Goal: Task Accomplishment & Management: Complete application form

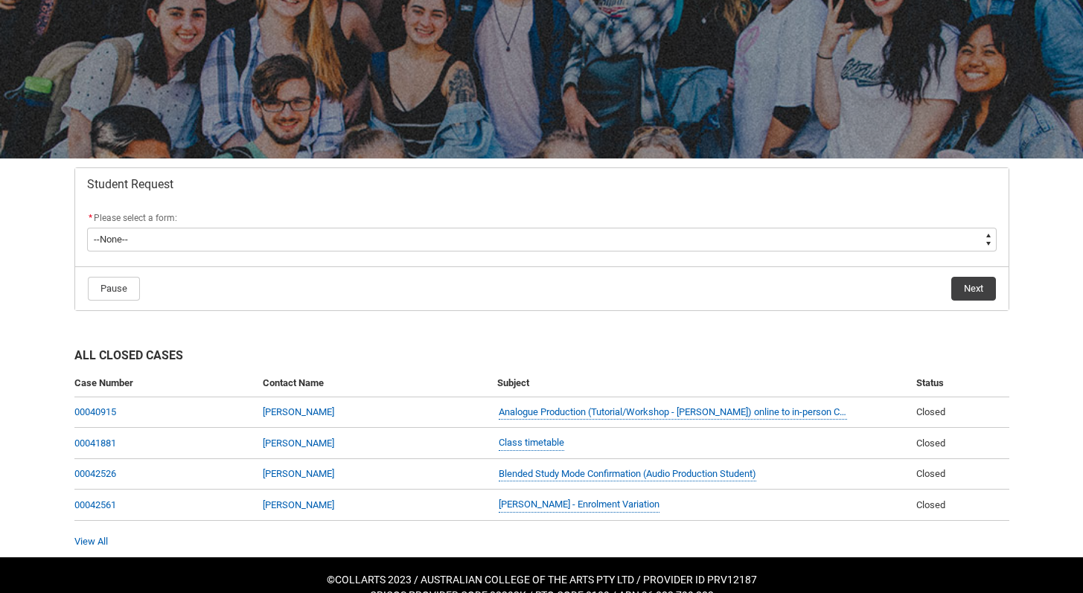
scroll to position [153, 0]
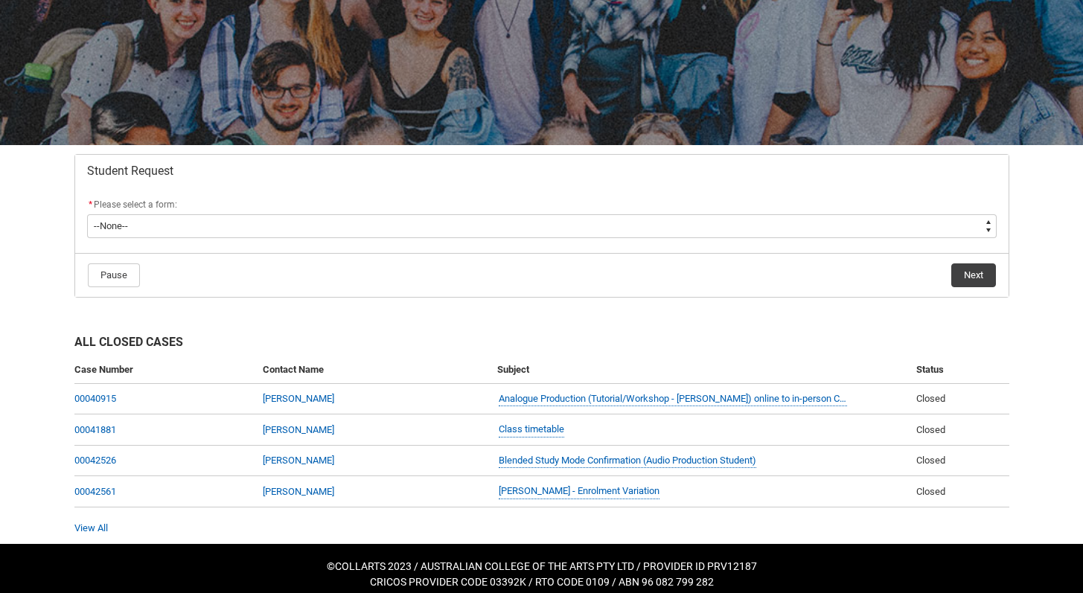
click at [628, 316] on div "All Closed Cases Case Number Contact Name Subject Status 00040915 [PERSON_NAME]…" at bounding box center [542, 425] width 953 height 237
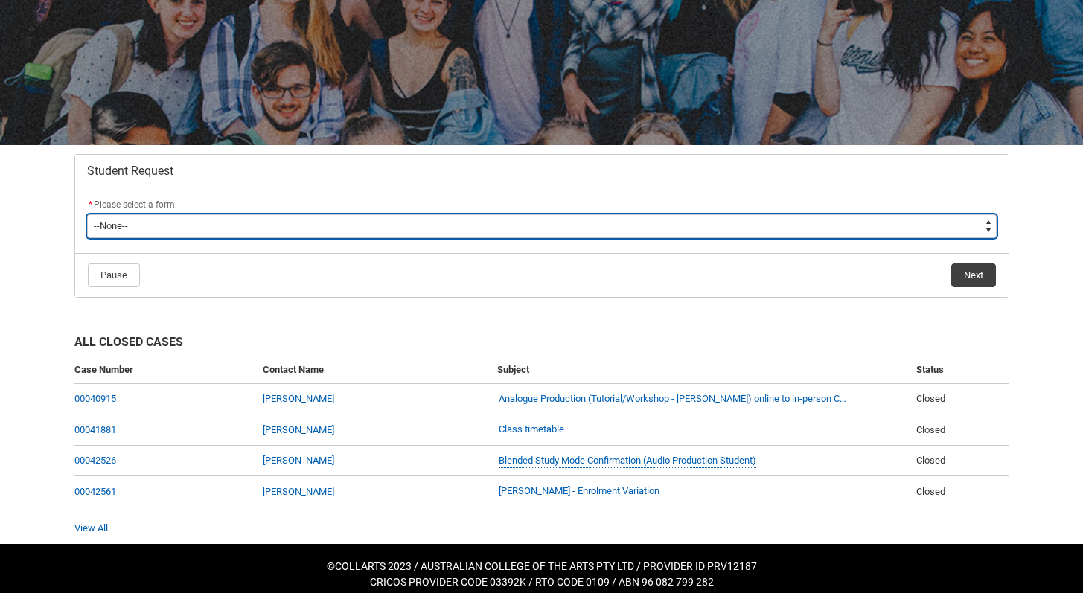
click at [234, 228] on select "--None-- Academic Transcript Application to Appeal Assignment Extension Change …" at bounding box center [542, 226] width 910 height 24
type lightning-select "Assignment_Extension_Choice"
click at [87, 214] on select "--None-- Academic Transcript Application to Appeal Assignment Extension Change …" at bounding box center [542, 226] width 910 height 24
select select "Assignment_Extension_Choice"
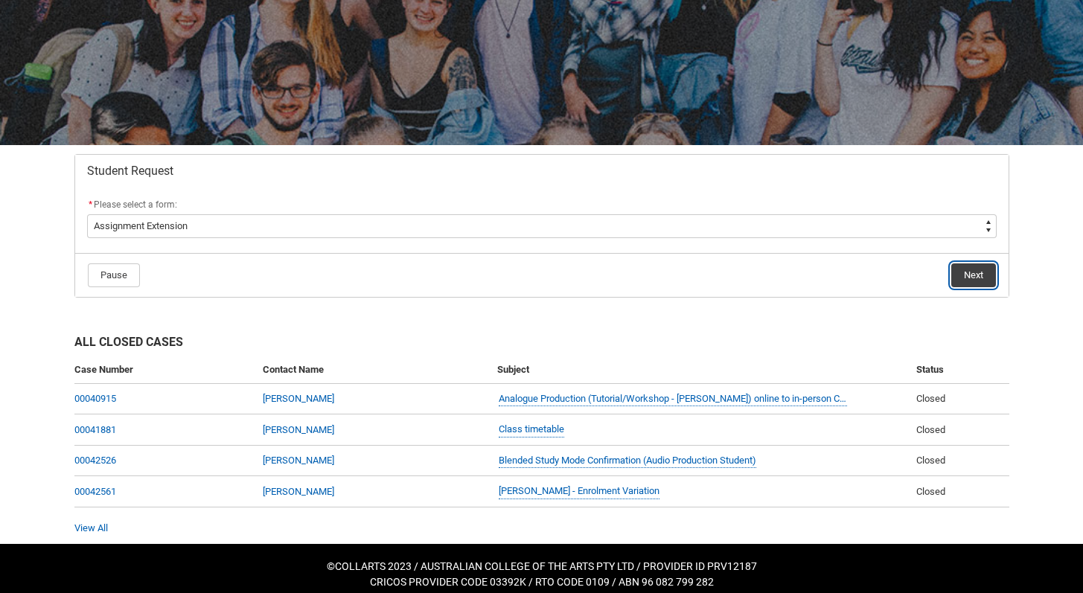
click at [985, 278] on button "Next" at bounding box center [973, 276] width 45 height 24
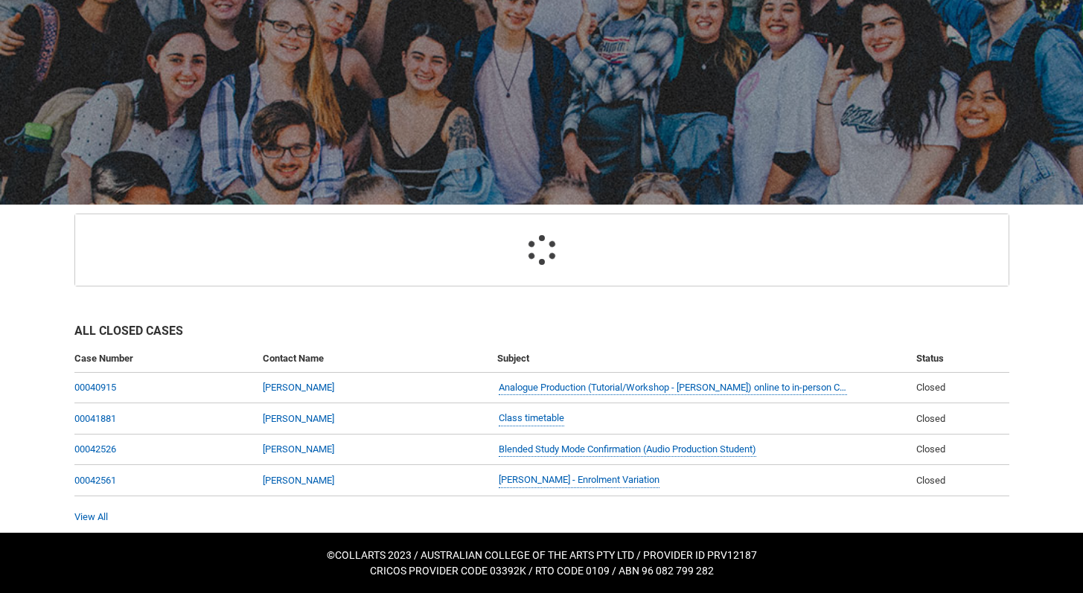
scroll to position [159, 0]
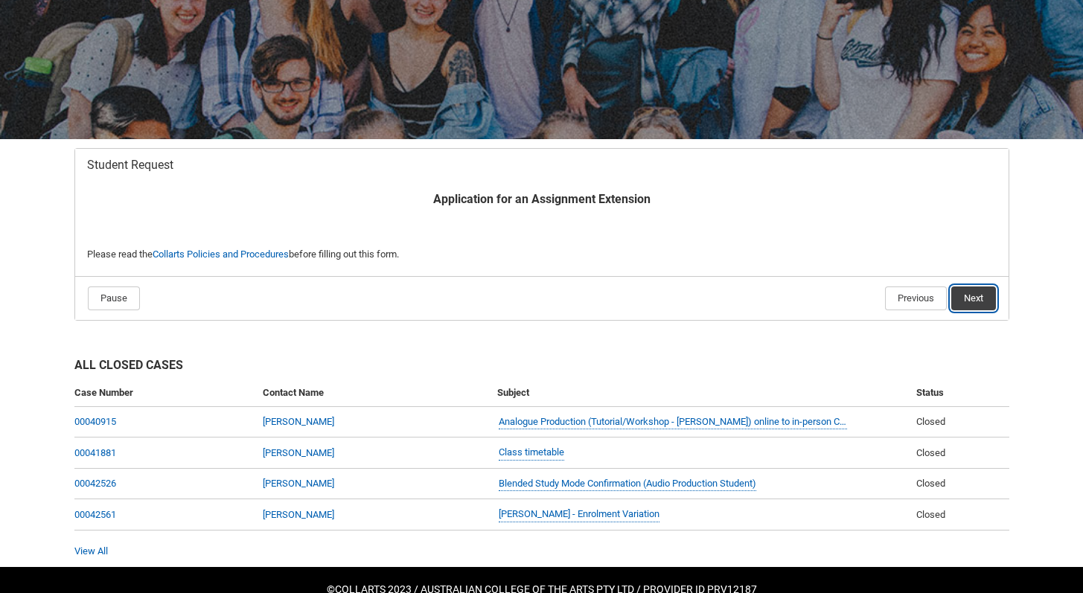
click at [988, 290] on button "Next" at bounding box center [973, 299] width 45 height 24
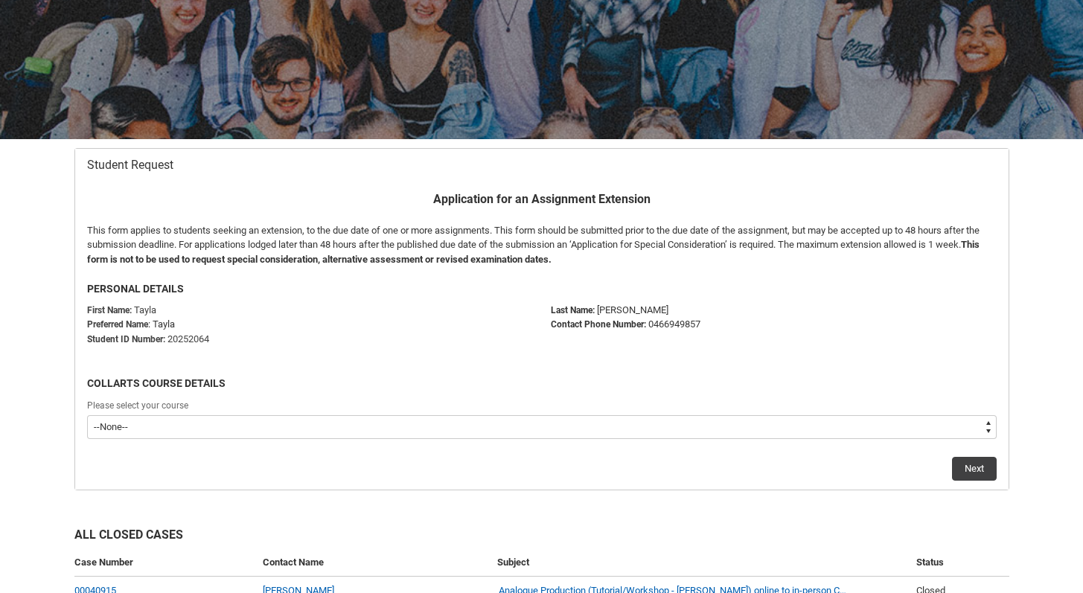
click at [634, 433] on select "--None-- Bachelor of Audio Production V2" at bounding box center [542, 427] width 910 height 24
type lightning-select "recordPicklist_ProgramEnrollment.a0jOZ000002f0EDYAY"
click at [87, 415] on select "--None-- Bachelor of Audio Production V2" at bounding box center [542, 427] width 910 height 24
select select "recordPicklist_ProgramEnrollment.a0jOZ000002f0EDYAY"
click at [961, 470] on button "Next" at bounding box center [974, 469] width 45 height 24
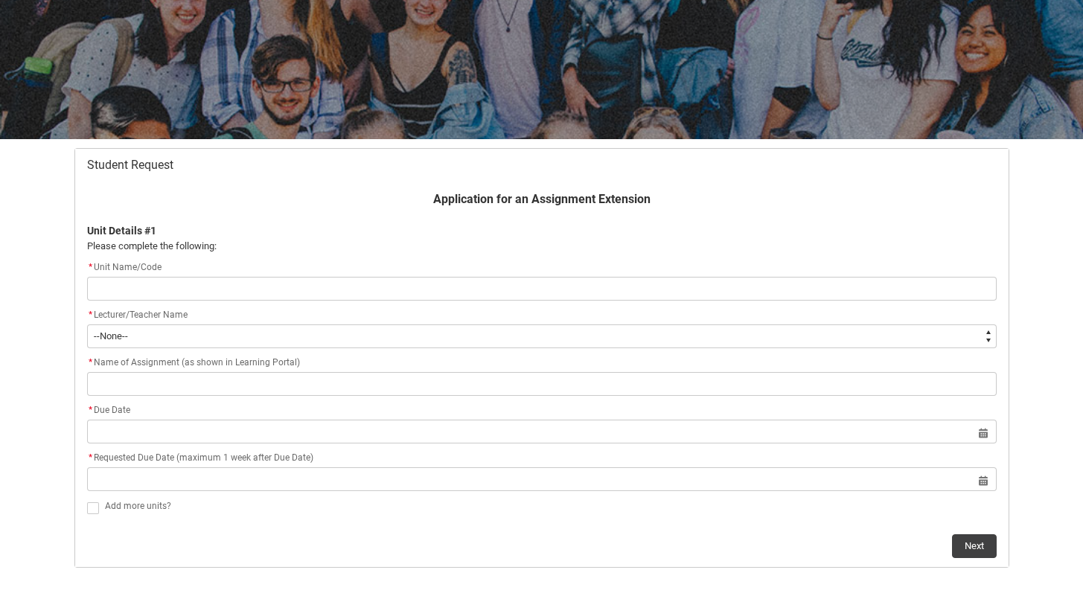
click at [319, 291] on input "Redu_Student_Request flow" at bounding box center [542, 289] width 910 height 24
type lightning-primitive-input-simple "APPOS1 Short Films"
type input "APPOS1 Short Films"
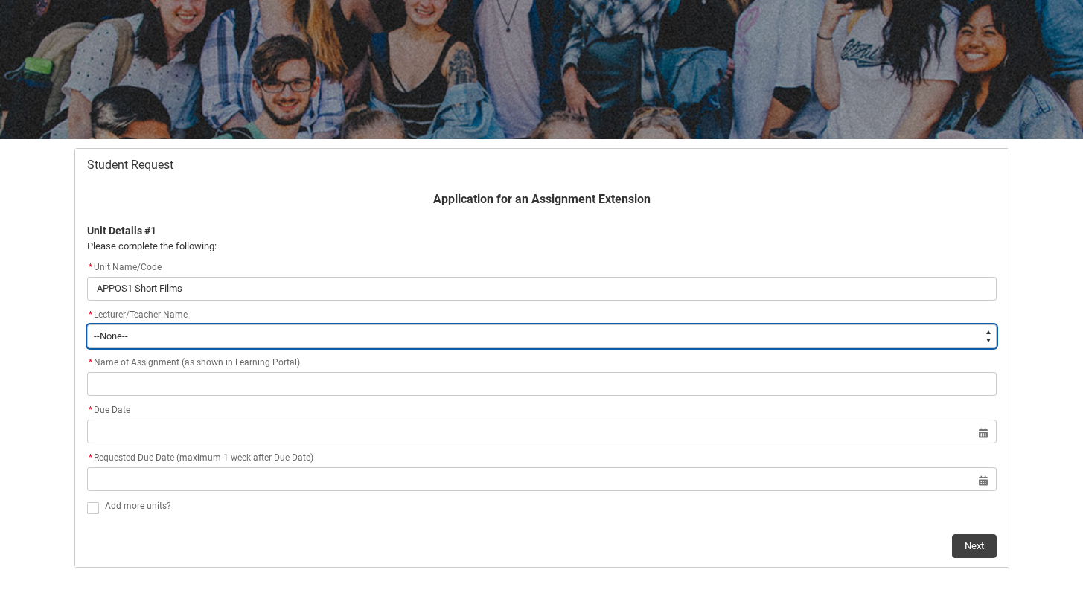
click at [253, 332] on select "--None-- [PERSON_NAME] [PERSON_NAME] [PERSON_NAME] [PERSON_NAME] [PERSON_NAME] …" at bounding box center [542, 337] width 910 height 24
click at [260, 341] on select "--None-- [PERSON_NAME] [PERSON_NAME] [PERSON_NAME] [PERSON_NAME] [PERSON_NAME] …" at bounding box center [542, 337] width 910 height 24
type lightning-select "Faculty_NamefromNtoZ.003OZ00000HC8koYAD"
click at [87, 325] on select "--None-- [PERSON_NAME] [PERSON_NAME] [PERSON_NAME] [PERSON_NAME] [PERSON_NAME] …" at bounding box center [542, 337] width 910 height 24
select select "Faculty_NamefromNtoZ.003OZ00000HC8koYAD"
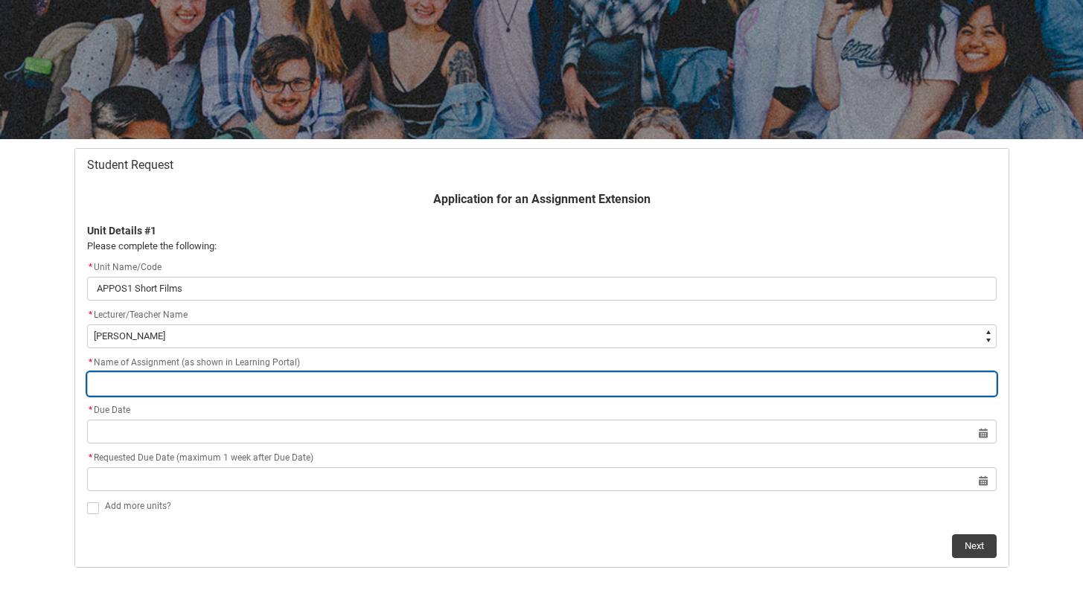
click at [245, 384] on input "Redu_Student_Request flow" at bounding box center [542, 384] width 910 height 24
paste input "Mix For Streaming"
type lightning-primitive-input-simple "Mix For Streaming"
type input "Mix For Streaming"
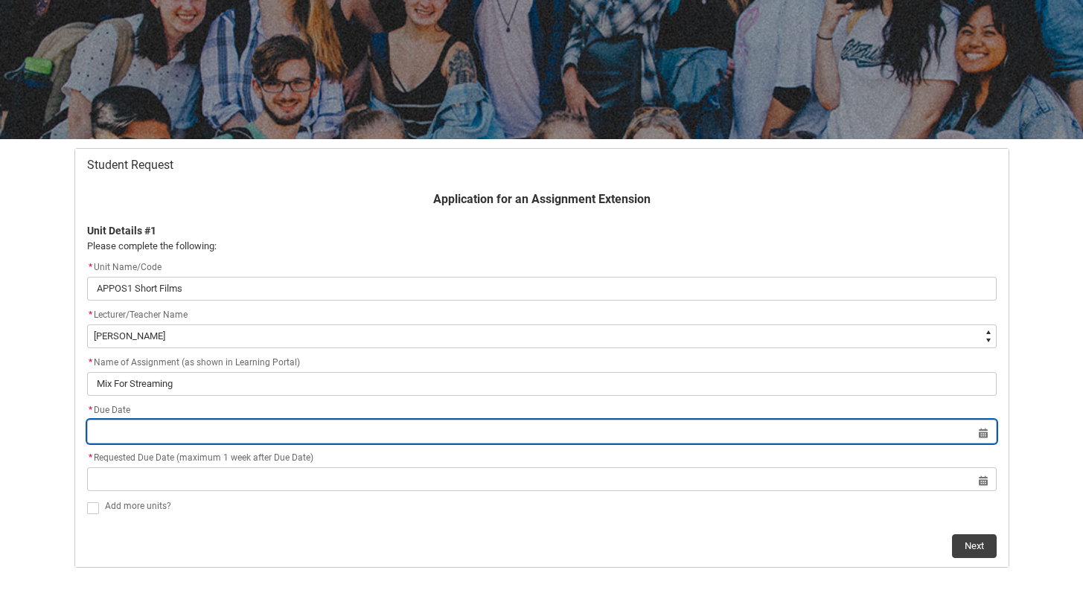
click at [243, 422] on input "Redu_Student_Request flow" at bounding box center [542, 432] width 910 height 24
select select "2025"
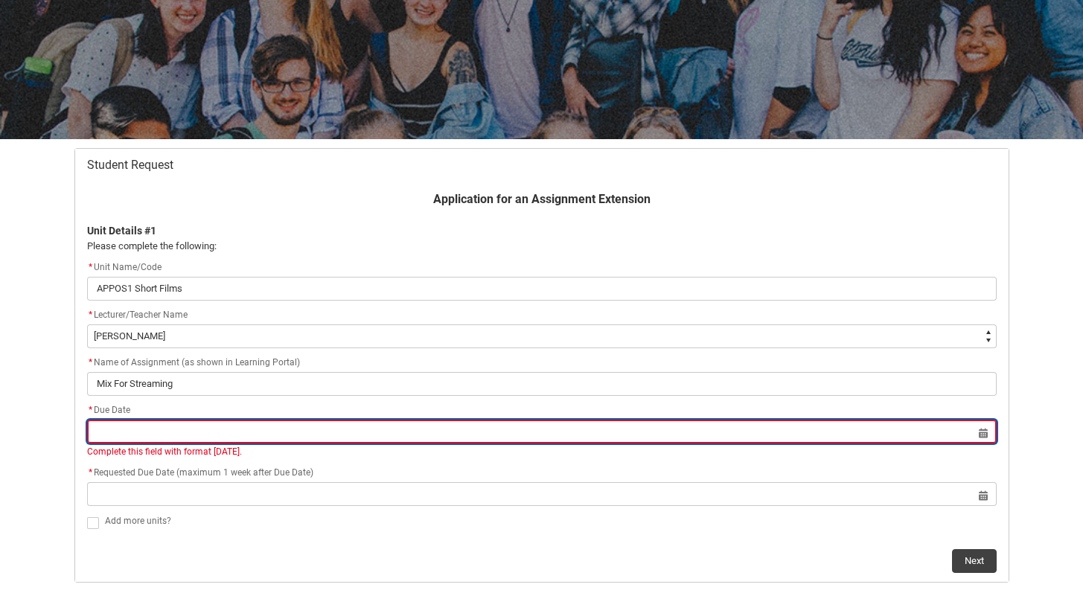
click at [399, 427] on input "Redu_Student_Request flow" at bounding box center [542, 432] width 910 height 24
select select "2025"
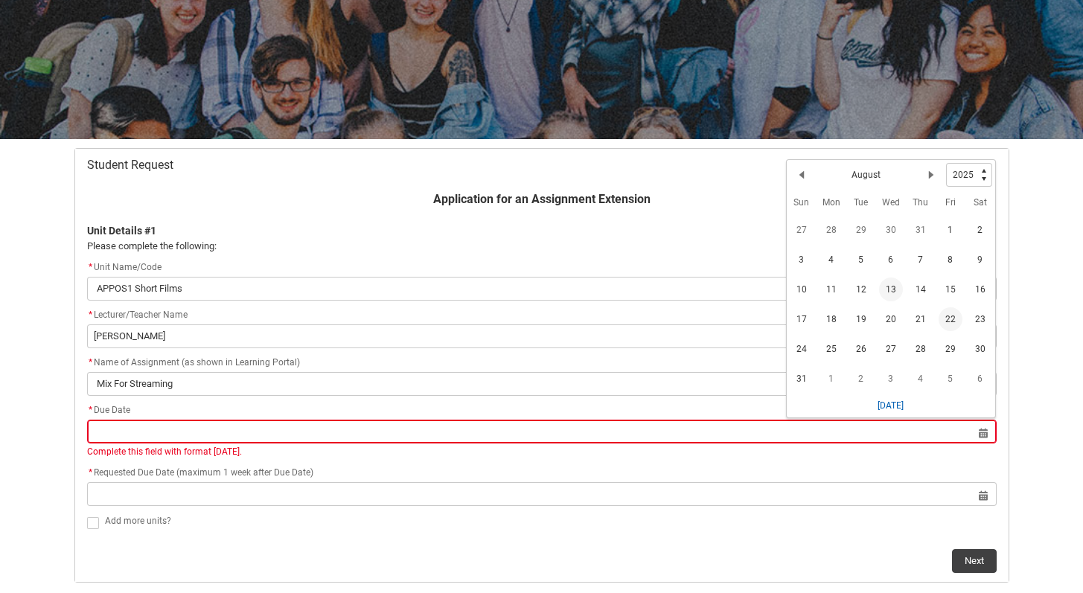
click at [953, 316] on span "22" at bounding box center [951, 319] width 24 height 24
type lightning-datepicker "[DATE]"
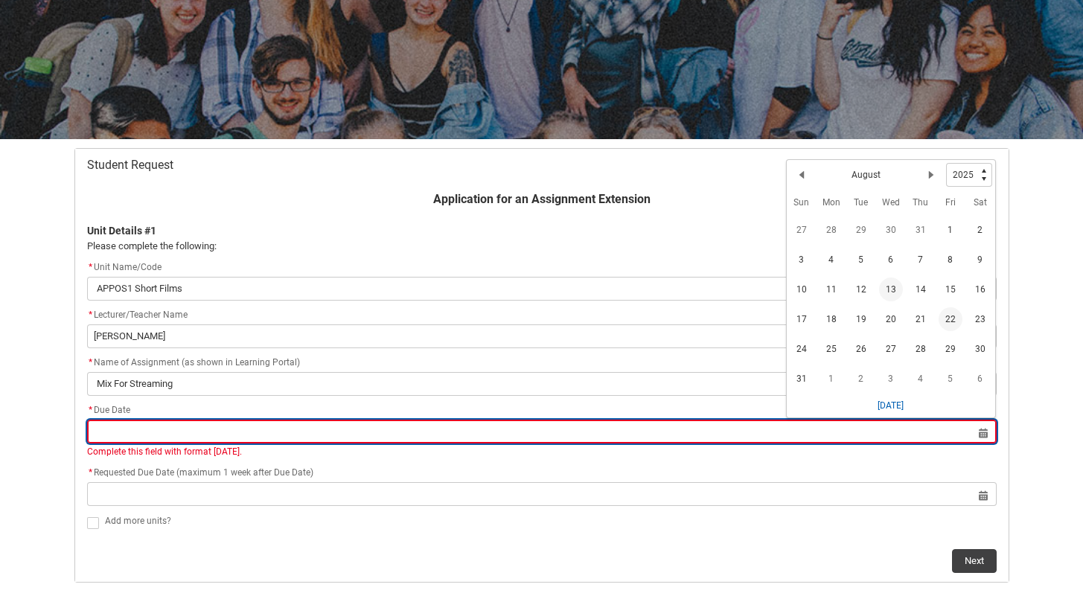
type lightning-input "[DATE]"
type input "[DATE]"
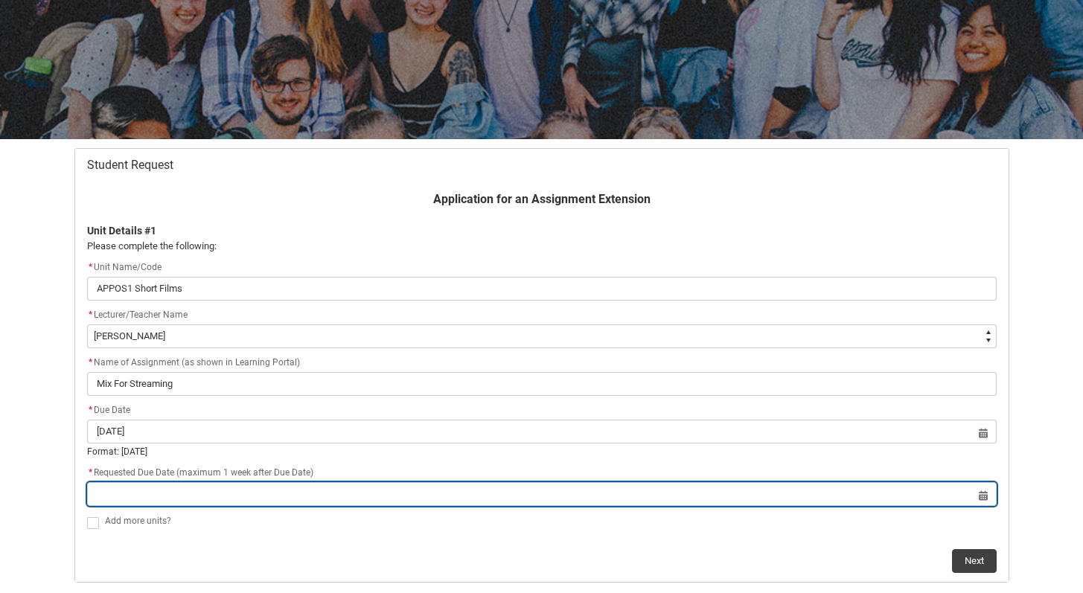
click at [387, 492] on input "Redu_Student_Request flow" at bounding box center [542, 494] width 910 height 24
select select "2025"
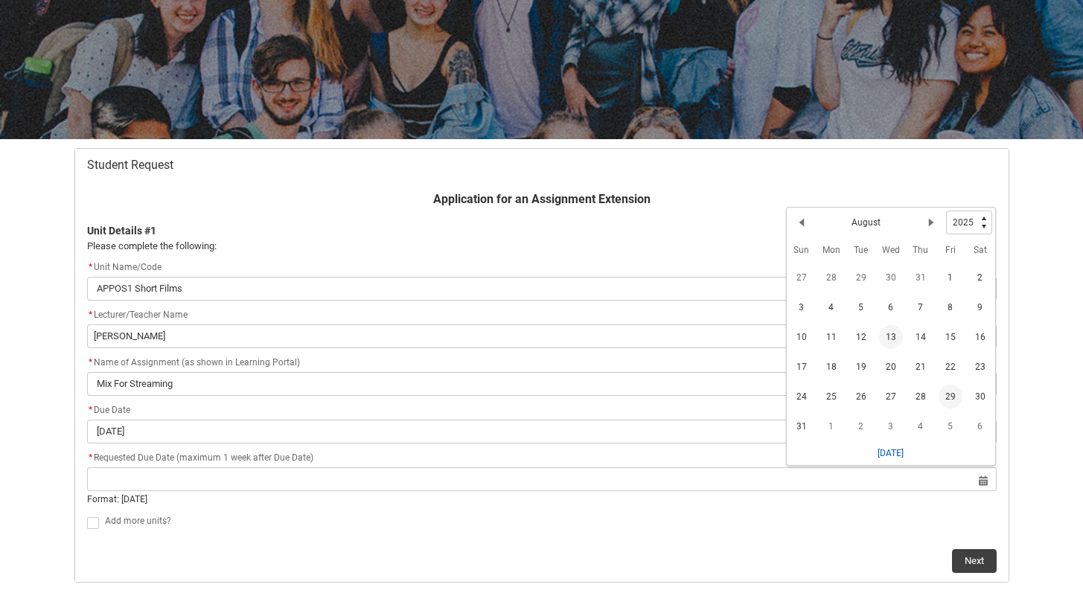
click at [954, 393] on span "29" at bounding box center [951, 397] width 24 height 24
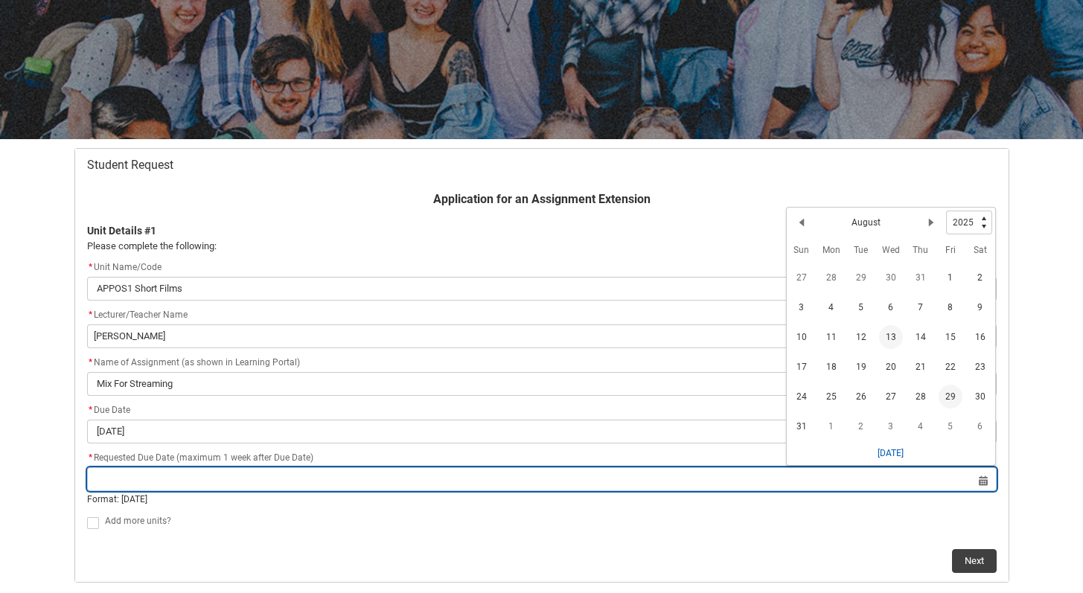
type lightning-datepicker "[DATE]"
type lightning-input "[DATE]"
type input "[DATE]"
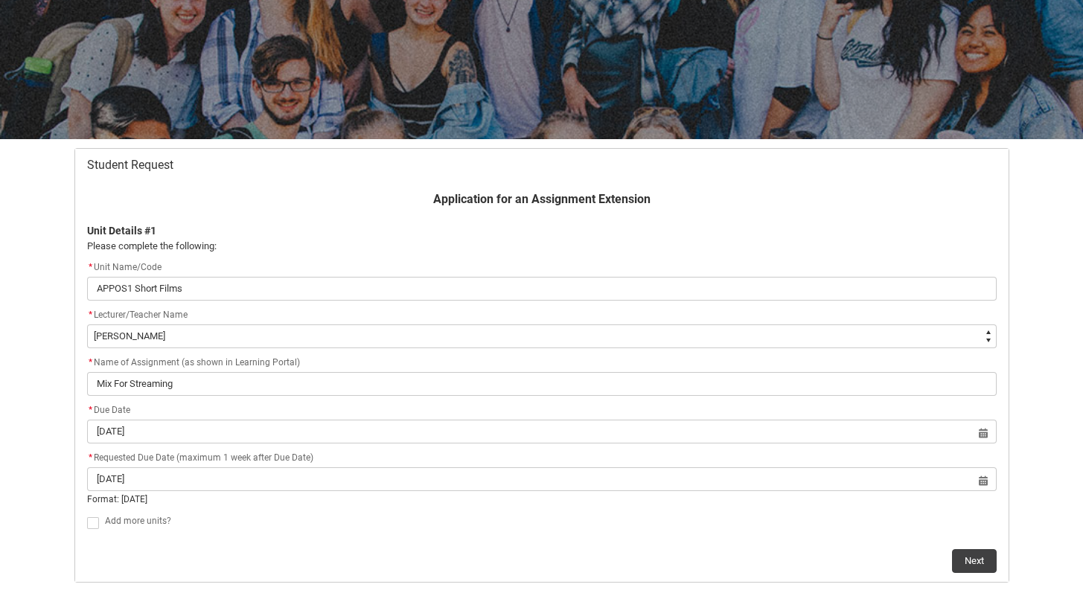
click at [330, 523] on div "Add more units?" at bounding box center [551, 522] width 892 height 18
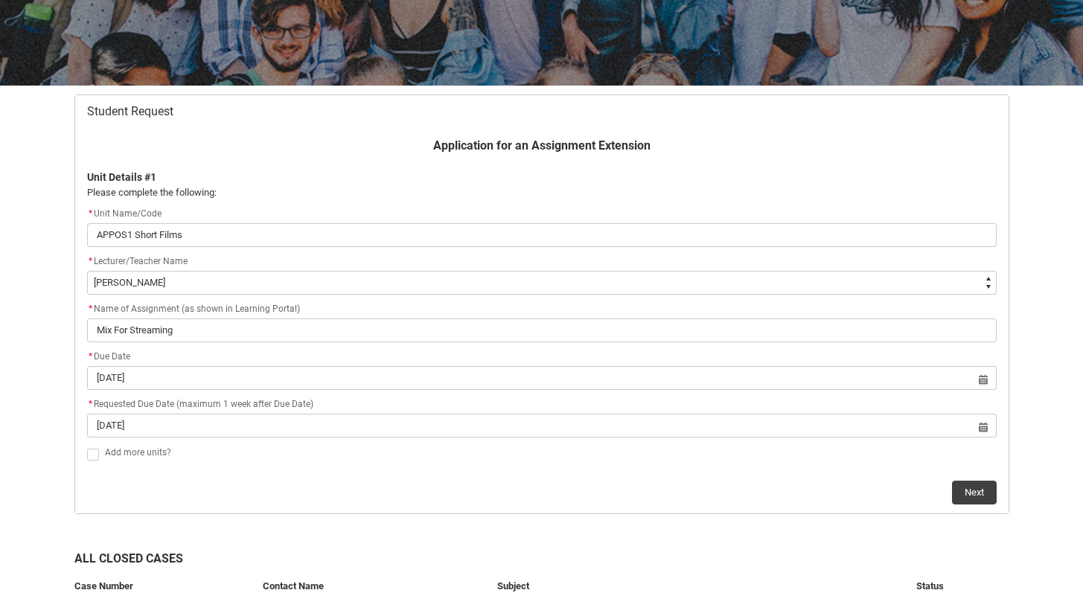
scroll to position [214, 0]
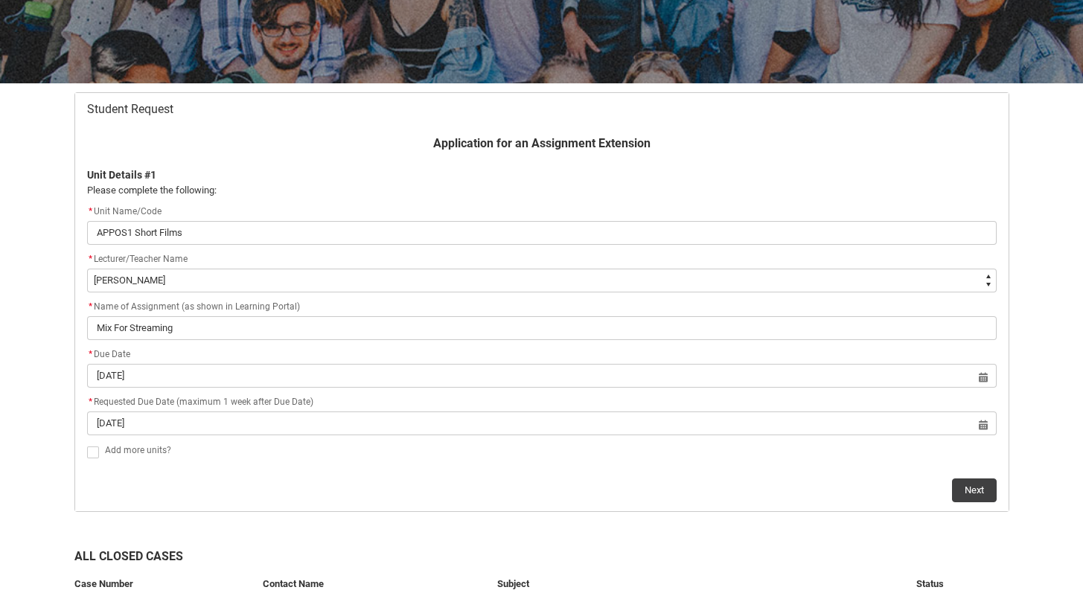
click at [95, 455] on span "Redu_Student_Request flow" at bounding box center [93, 453] width 12 height 12
click at [87, 444] on input "Redu_Student_Request flow" at bounding box center [86, 444] width 1 height 1
type lightning-input "true"
checkbox input "true"
click at [94, 453] on span "Redu_Student_Request flow" at bounding box center [93, 453] width 12 height 12
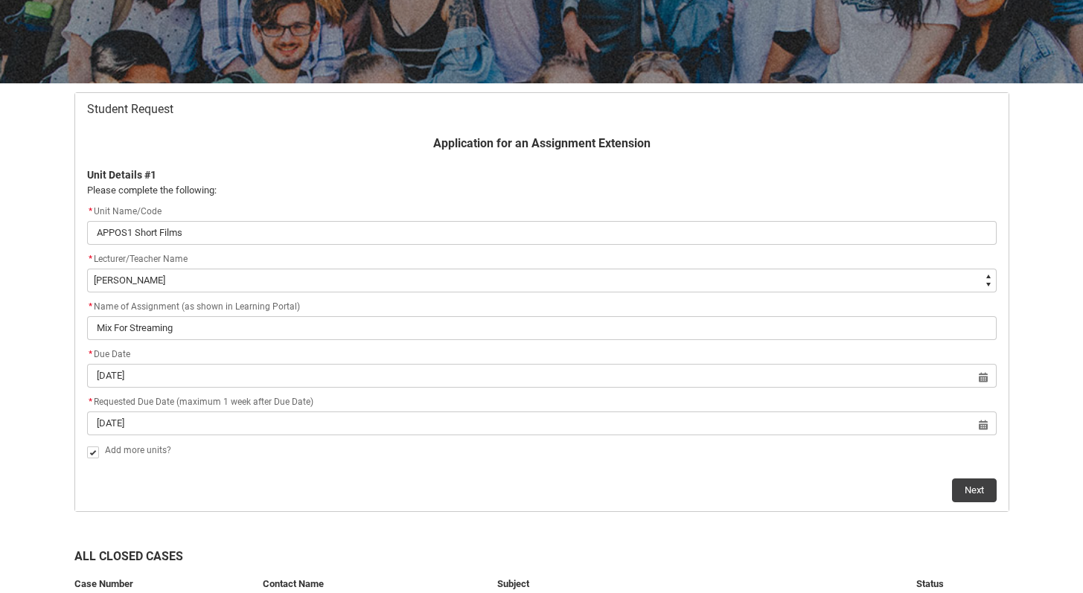
click at [87, 444] on input "Redu_Student_Request flow" at bounding box center [86, 444] width 1 height 1
type lightning-input "false"
checkbox input "false"
click at [88, 456] on span "Redu_Student_Request flow" at bounding box center [93, 453] width 12 height 12
click at [87, 444] on input "Redu_Student_Request flow" at bounding box center [86, 444] width 1 height 1
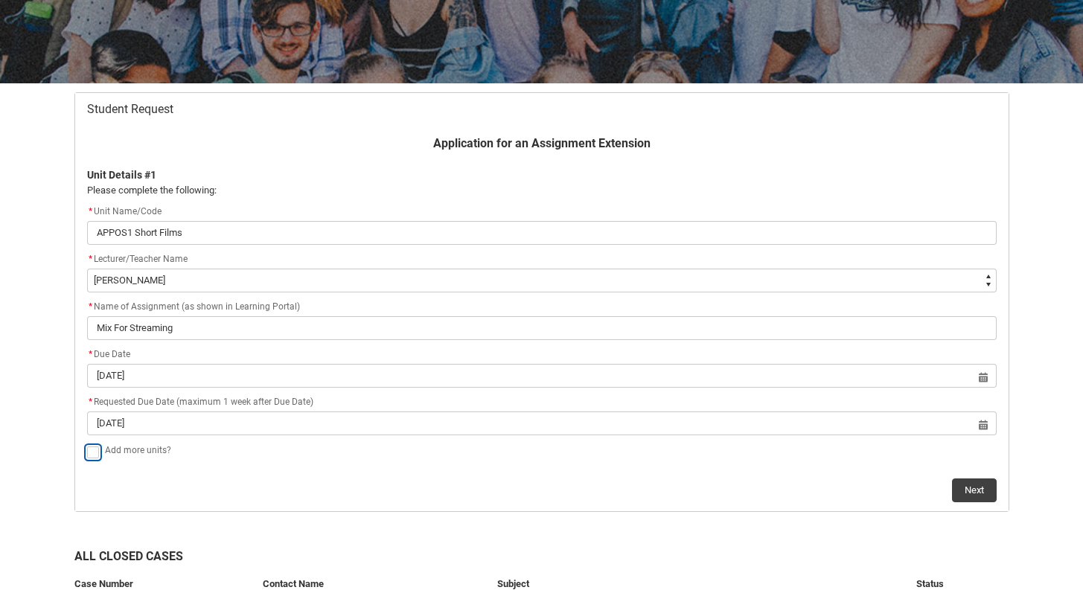
type lightning-input "true"
checkbox input "true"
click at [965, 495] on button "Next" at bounding box center [974, 491] width 45 height 24
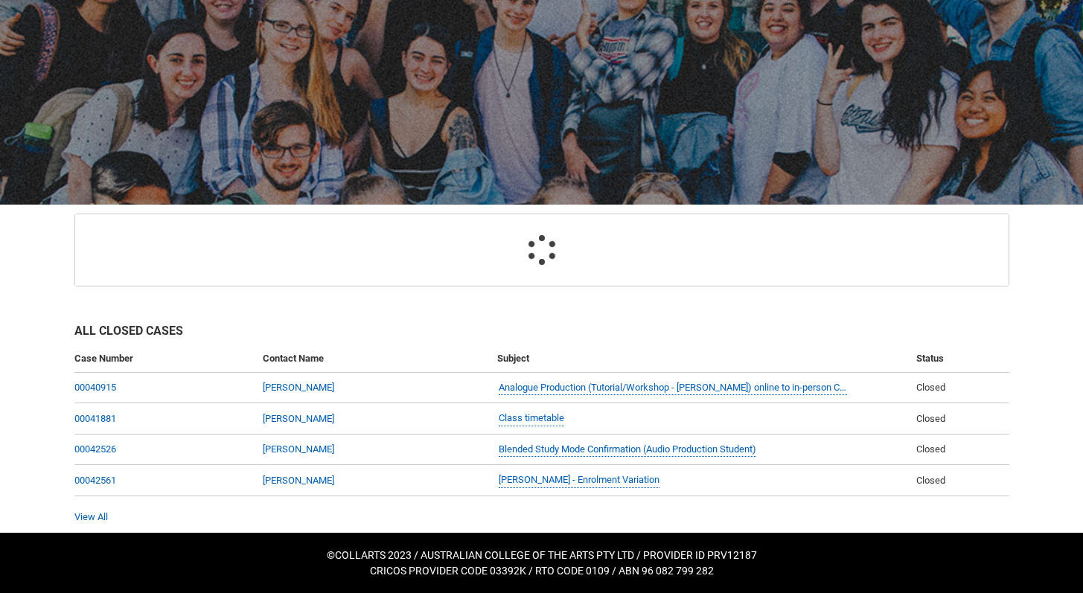
scroll to position [159, 0]
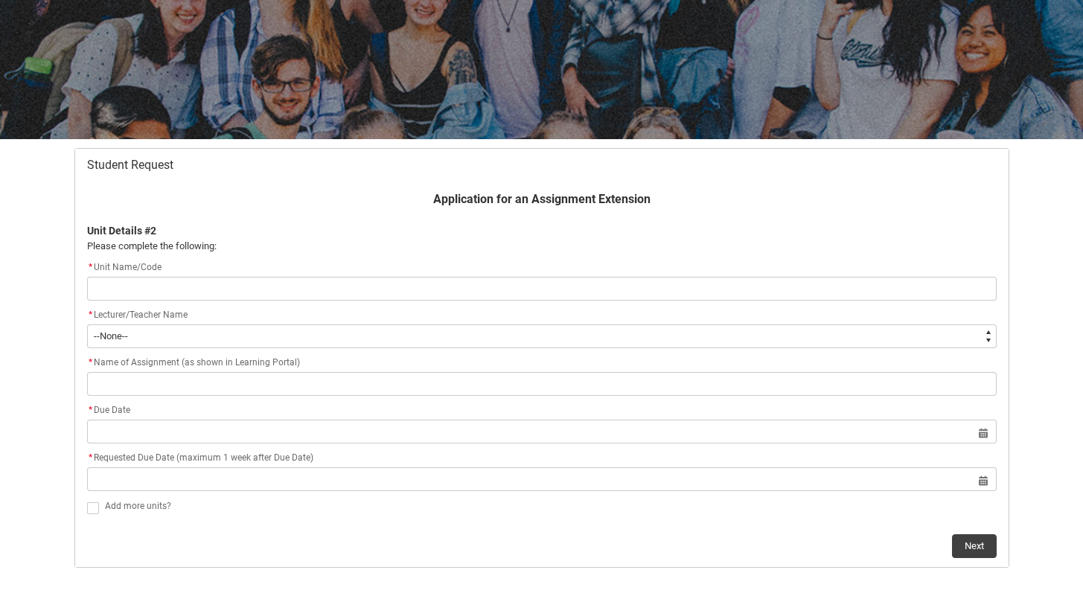
click at [185, 290] on input "Redu_Student_Request flow" at bounding box center [542, 289] width 910 height 24
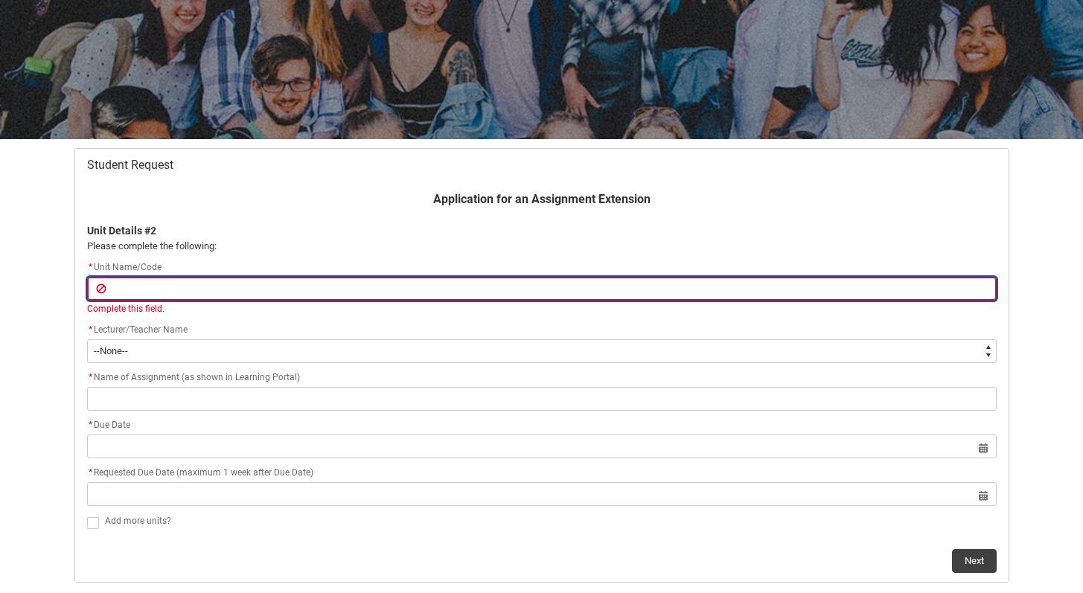
click at [296, 288] on input "Redu_Student_Request flow" at bounding box center [542, 289] width 910 height 24
paste input "[APREC1] Mixing Foundations"
type lightning-primitive-input-simple "[APREC1] Mixing Foundations"
type input "[APREC1] Mixing Foundations"
click at [158, 284] on input "[APREC1] Mixing Foundations" at bounding box center [542, 289] width 910 height 24
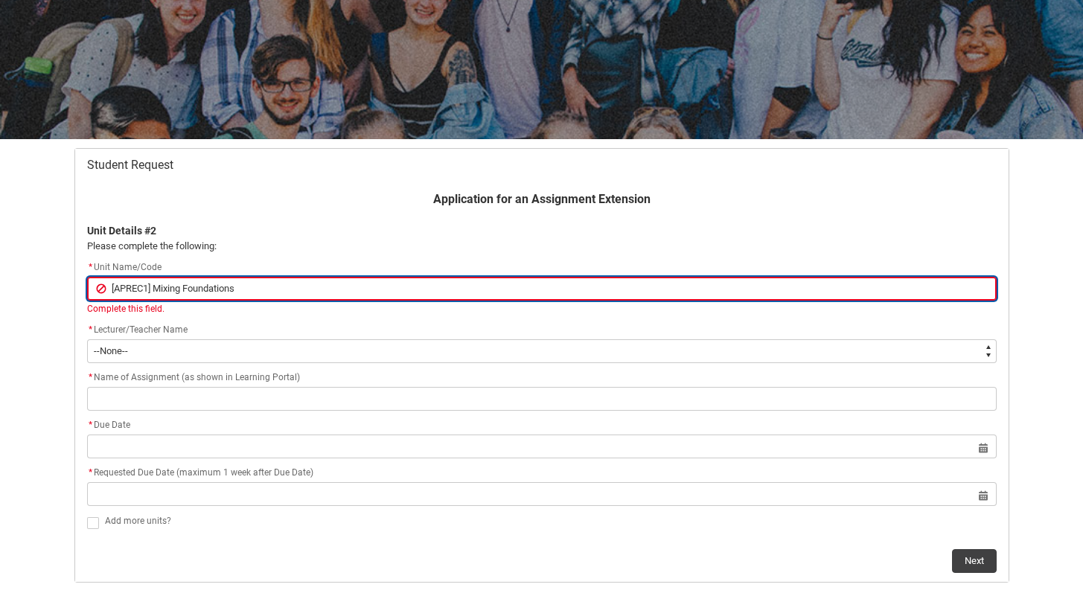
type lightning-primitive-input-simple "[APREC1]Mixing Foundations"
type input "[APREC1]Mixing Foundations"
type lightning-primitive-input-simple "[APREC1Mixing Foundations"
type input "[APREC1Mixing Foundations"
type lightning-primitive-input-simple "[APREC1 Mixing Foundations"
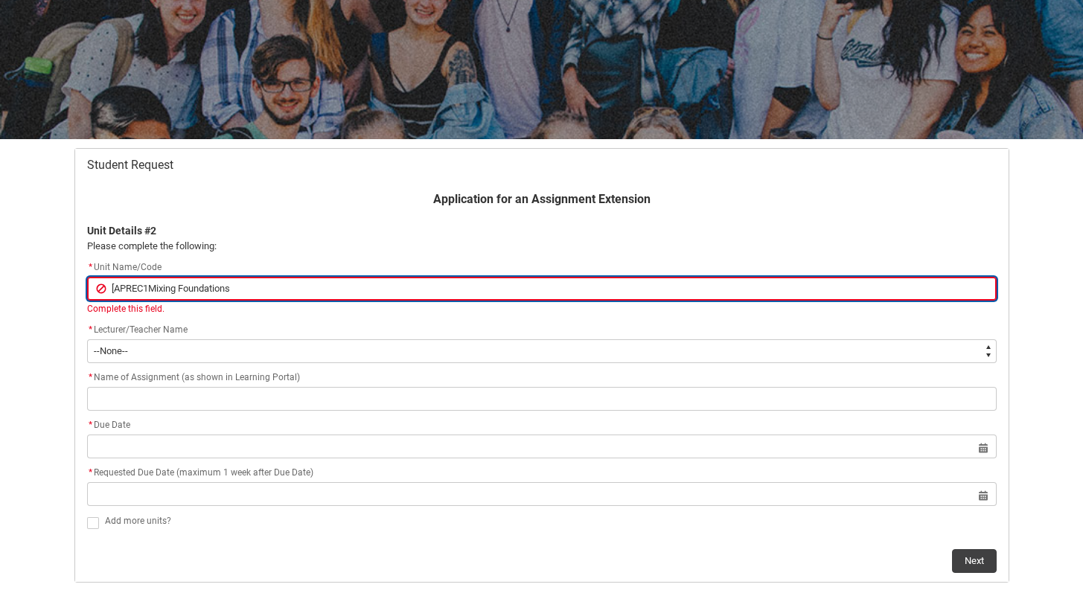
type input "[APREC1 Mixing Foundations"
click at [116, 286] on input "[APREC1 Mixing Foundations" at bounding box center [542, 289] width 910 height 24
type lightning-primitive-input-simple "APREC1 Mixing Foundations"
type input "APREC1 Mixing Foundations"
click at [264, 288] on input "APREC1 Mixing Foundations" at bounding box center [542, 289] width 910 height 24
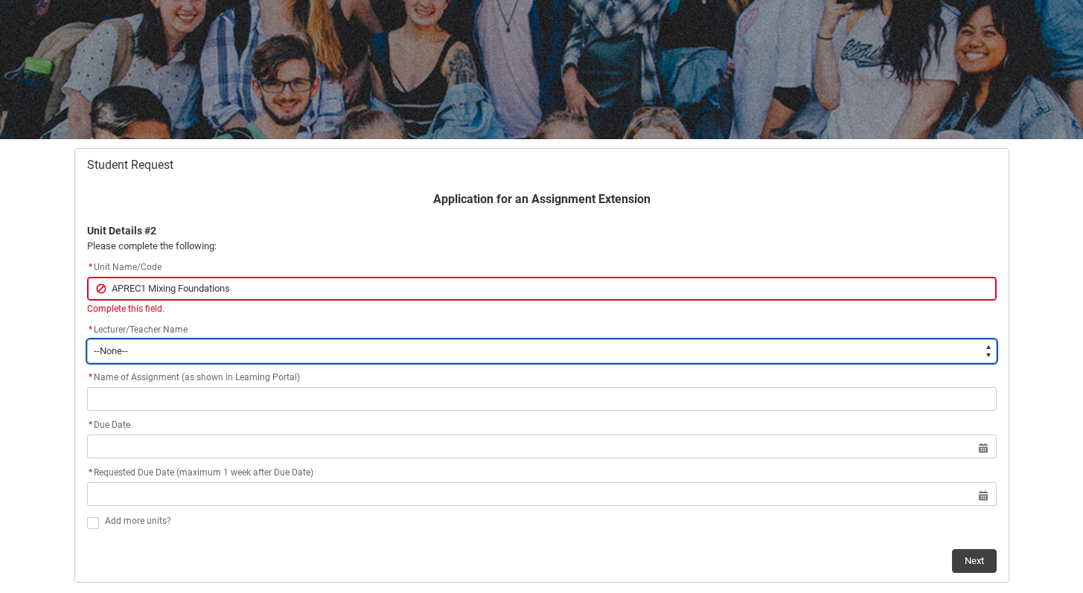
click at [211, 354] on div "Application for an Assignment Extension Unit Details #2 Please complete the fol…" at bounding box center [541, 382] width 927 height 383
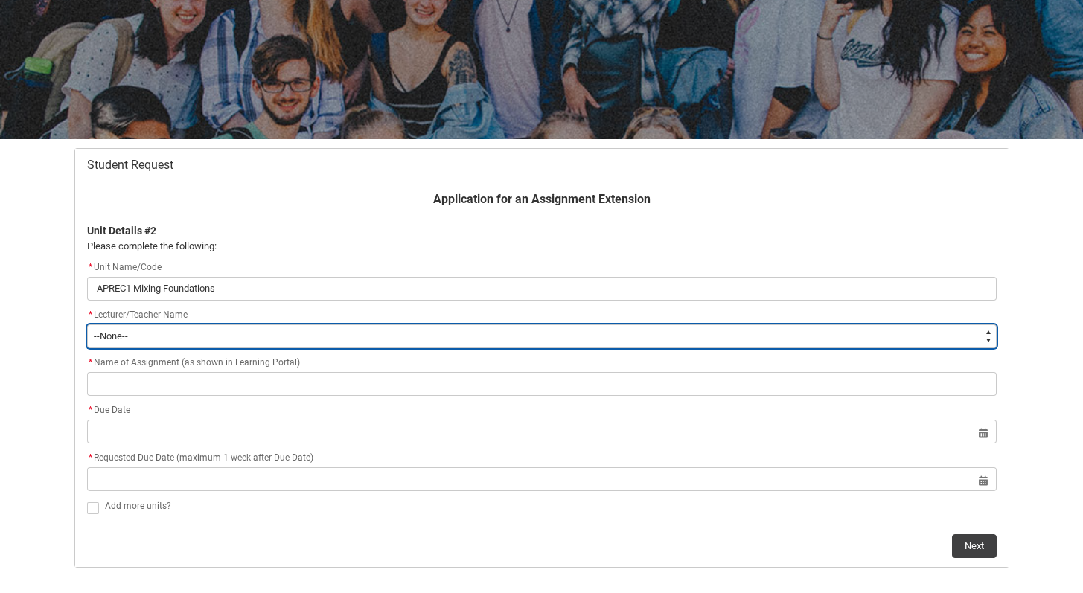
type lightning-select "Faculty_NamefromNtoZ.0035g00000e1T7wAAE"
click at [87, 325] on select "--None-- [PERSON_NAME] [PERSON_NAME] [PERSON_NAME] [PERSON_NAME] [PERSON_NAME] …" at bounding box center [542, 337] width 910 height 24
select select "Faculty_NamefromNtoZ.0035g00000e1T7wAAE"
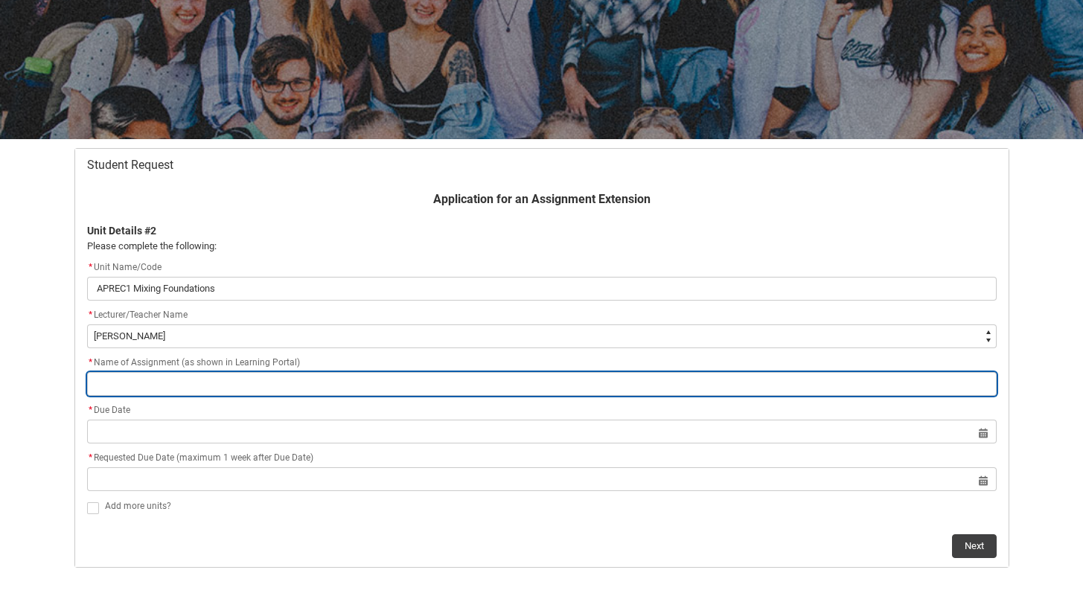
click at [186, 389] on input "Redu_Student_Request flow" at bounding box center [542, 384] width 910 height 24
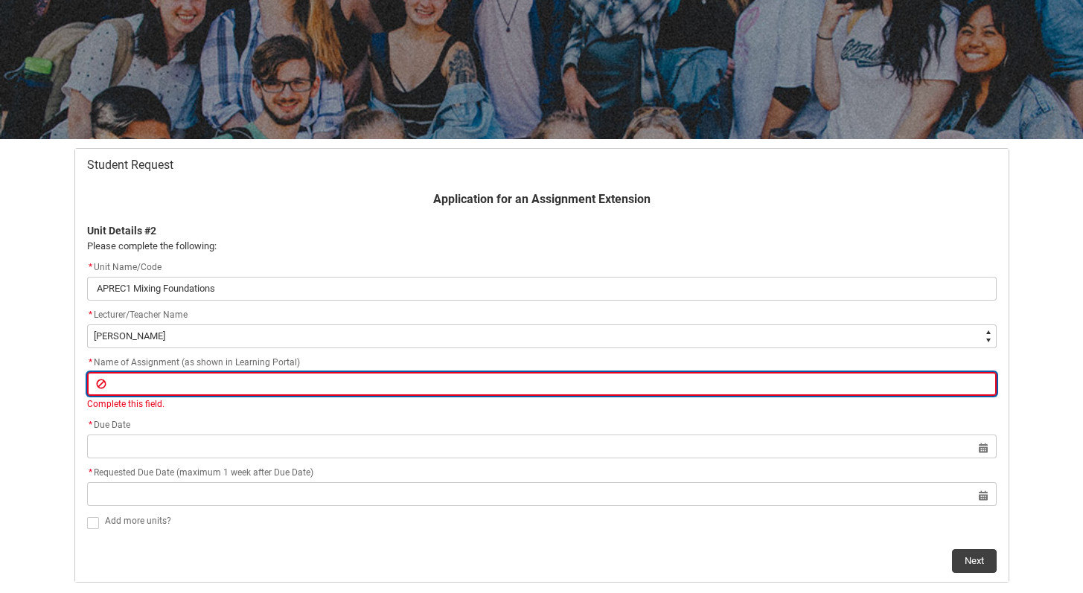
paste input "Mix 2 - Due week 12"
type lightning-primitive-input-simple "Mix 2 - Due week 12"
type input "Mix 2 - Due week 12"
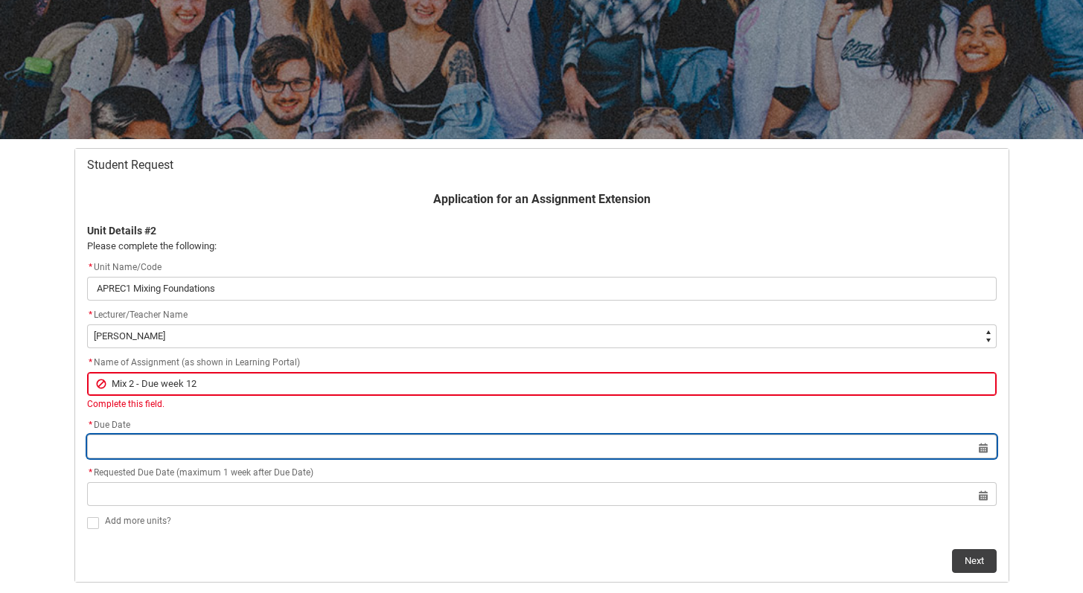
click at [166, 452] on lightning-datepicker "Select a date for Format: [DATE]" at bounding box center [542, 446] width 910 height 11
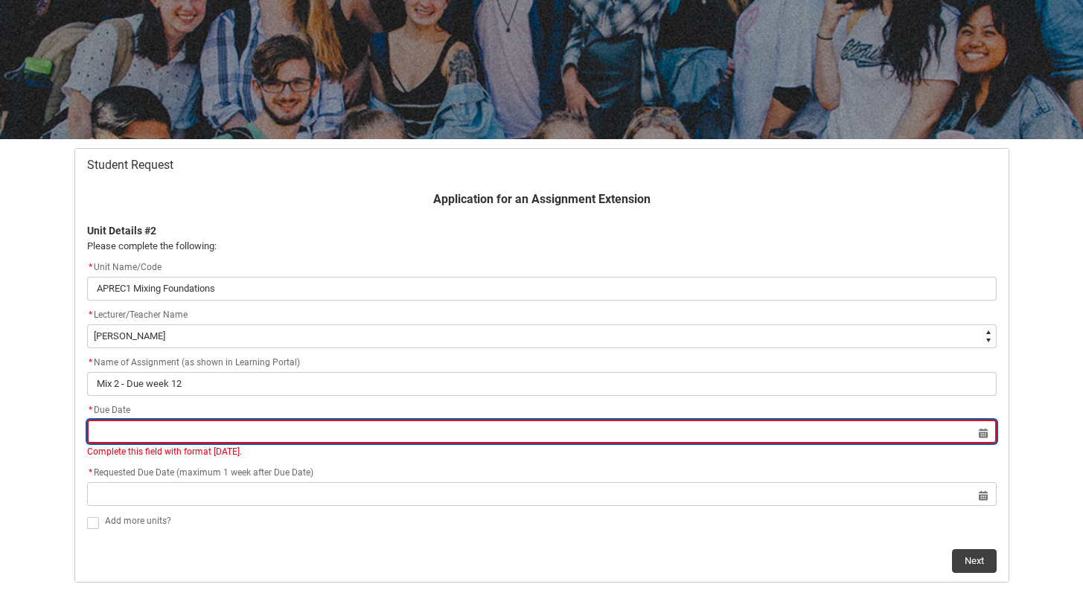
click at [963, 432] on input "Redu_Student_Request flow" at bounding box center [542, 432] width 910 height 24
select select "2025"
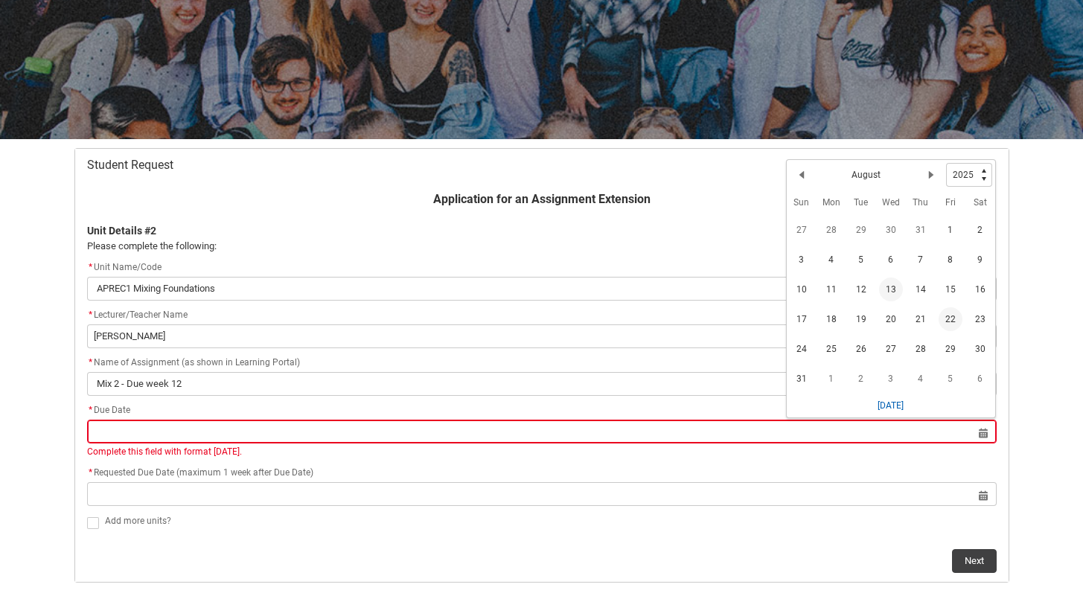
click at [954, 317] on span "22" at bounding box center [951, 319] width 24 height 24
type lightning-datepicker "[DATE]"
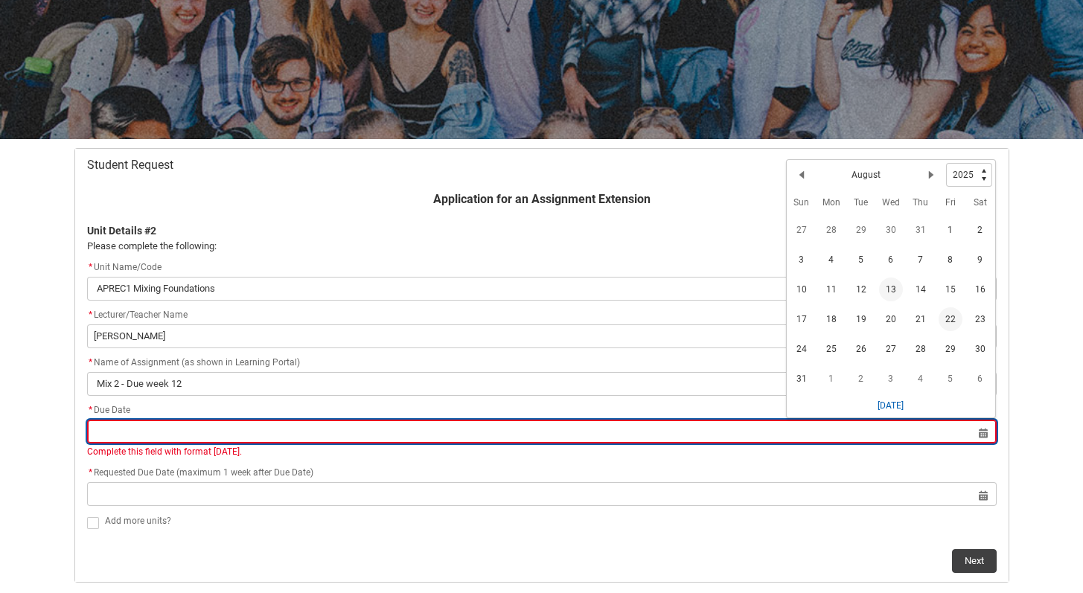
type lightning-input "[DATE]"
type input "[DATE]"
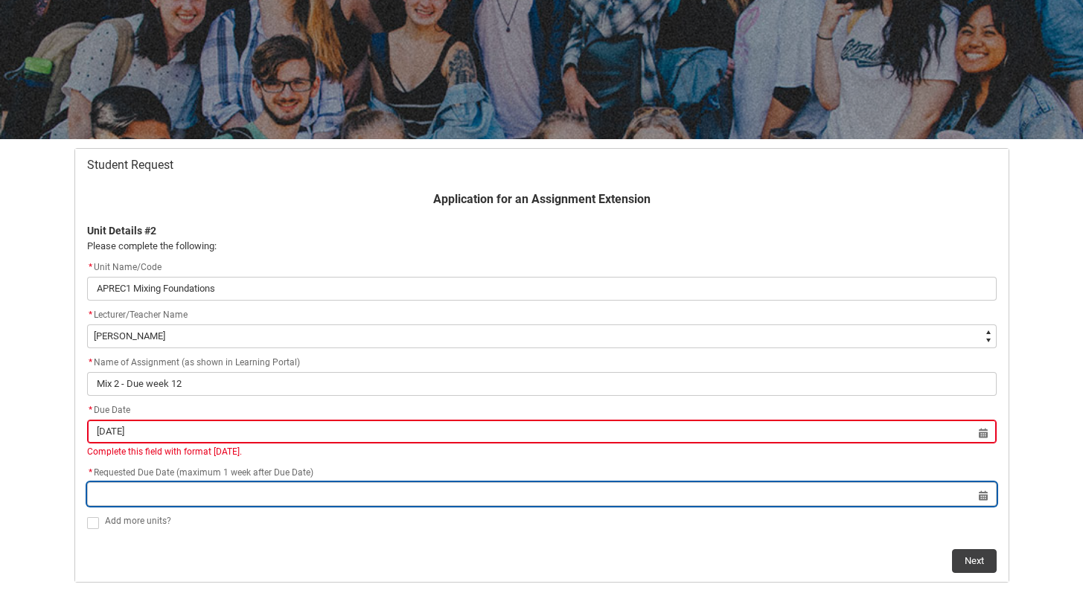
click at [910, 496] on input "Redu_Student_Request flow" at bounding box center [542, 494] width 910 height 24
select select "2025"
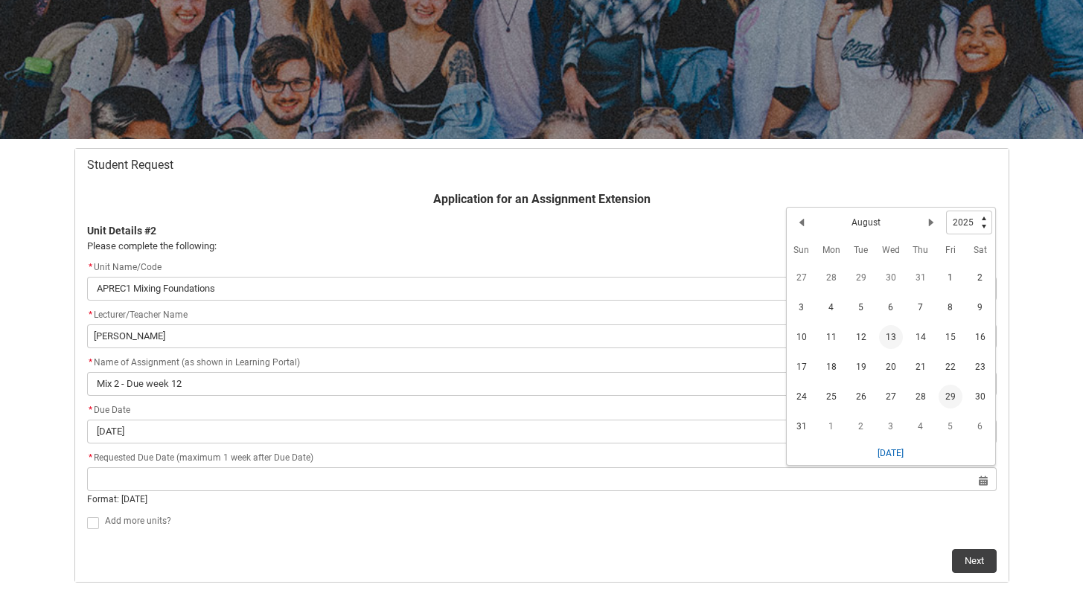
click at [951, 390] on span "29" at bounding box center [951, 397] width 24 height 24
type lightning-datepicker "[DATE]"
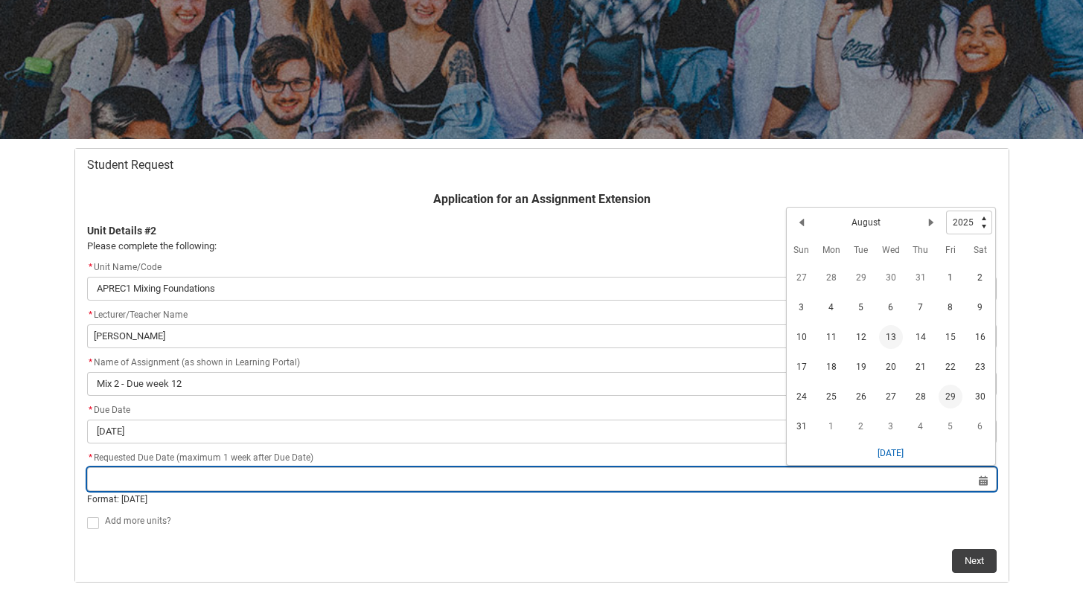
type lightning-input "[DATE]"
type input "[DATE]"
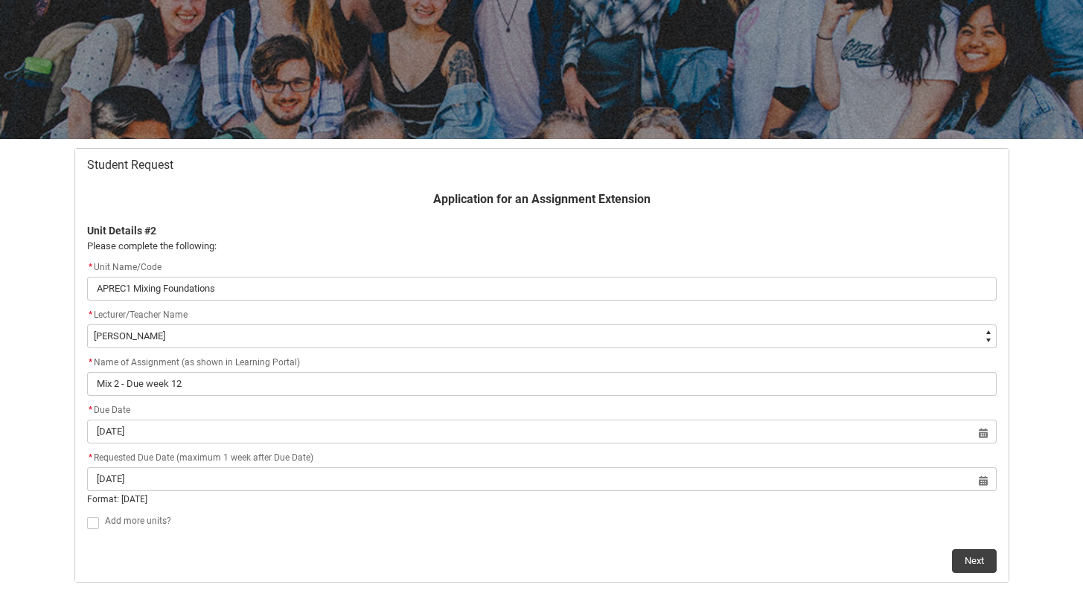
click at [88, 531] on lightning-input "Redu_Student_Request flow" at bounding box center [96, 521] width 18 height 19
click at [99, 505] on label "Redu_Student_Request flow" at bounding box center [96, 507] width 18 height 11
click at [87, 500] on input "Redu_Student_Request flow" at bounding box center [86, 499] width 1 height 1
type lightning-input "true"
checkbox input "true"
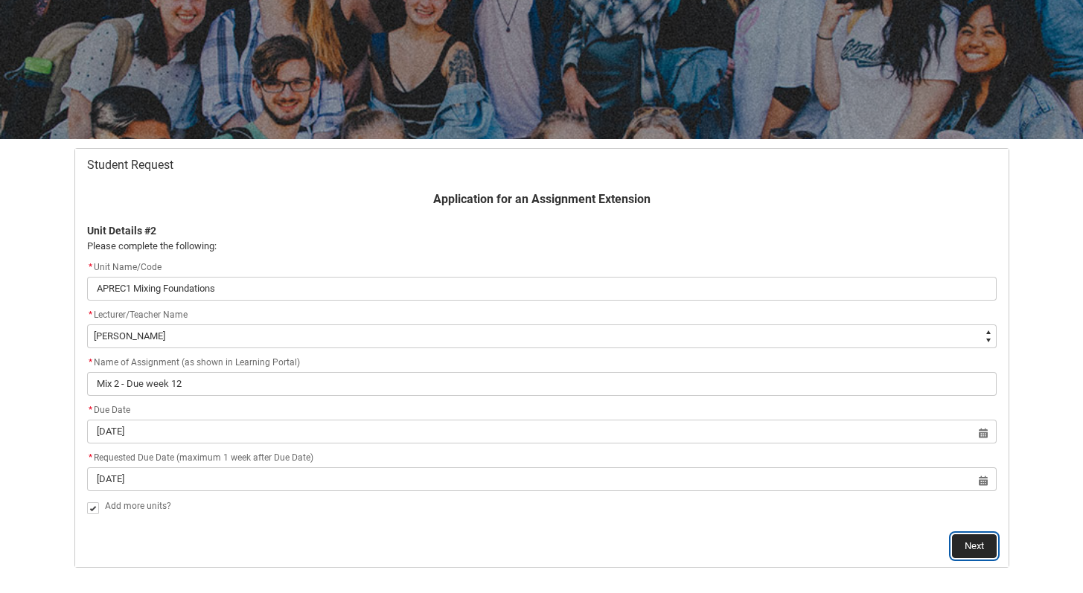
click at [973, 540] on button "Next" at bounding box center [974, 546] width 45 height 24
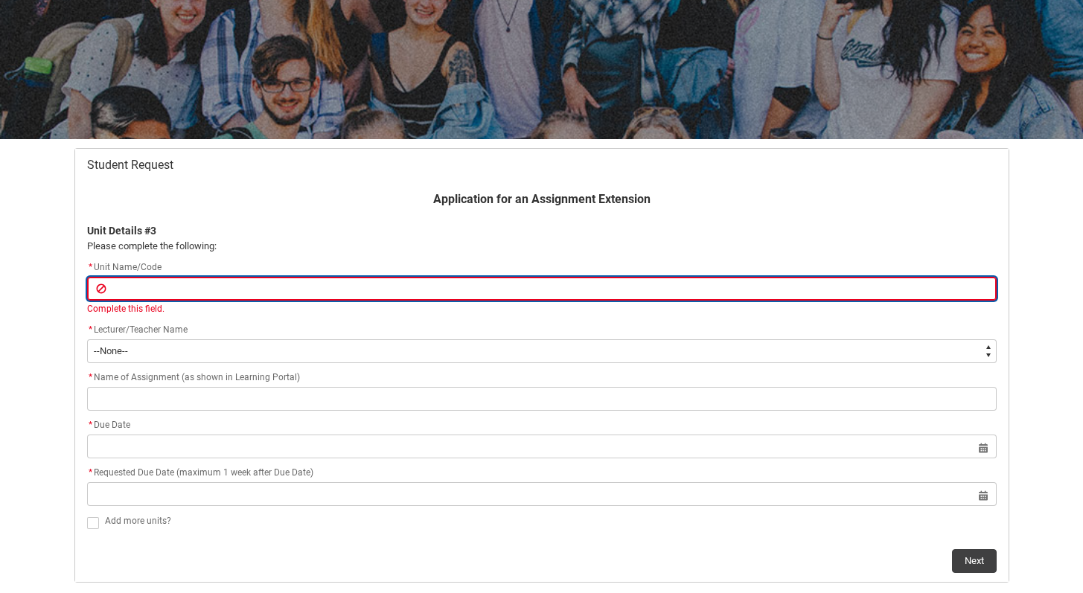
paste input "[CRFCRFS] Creative Foundations"
type lightning-primitive-input-simple "[CRFCRFS] Creative Foundations"
type input "[CRFCRFS] Creative Foundations"
click at [158, 289] on input "[CRFCRFS] Creative Foundations" at bounding box center [542, 289] width 910 height 24
type lightning-primitive-input-simple "[CRFCRFS Creative Foundations"
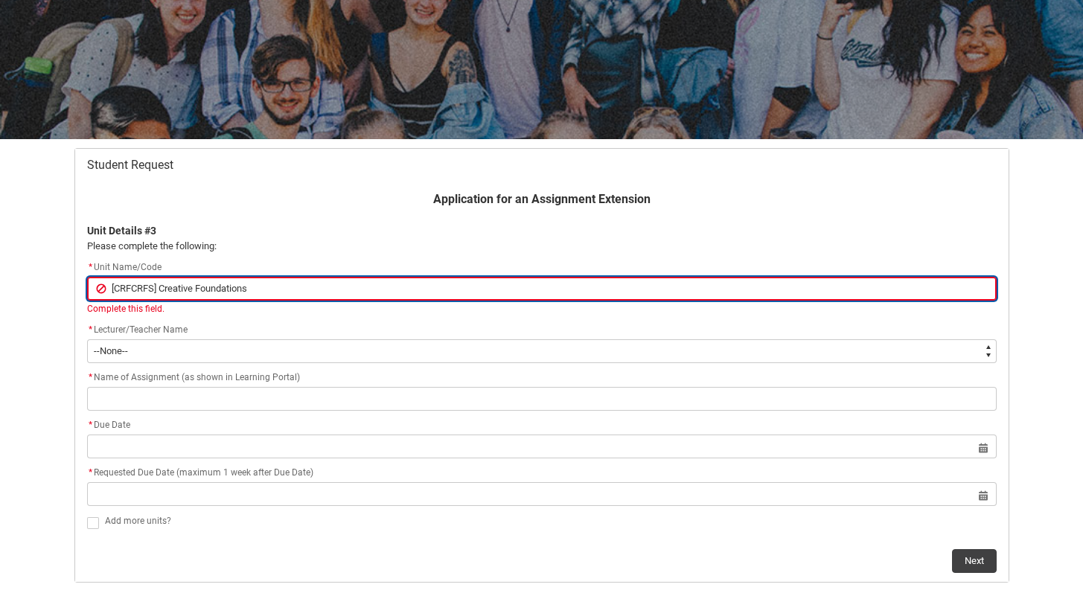
type input "[CRFCRFS Creative Foundations"
click at [117, 285] on input "[CRFCRFS Creative Foundations" at bounding box center [542, 289] width 910 height 24
type lightning-primitive-input-simple "CRFCRFS Creative Foundations"
type input "CRFCRFS Creative Foundations"
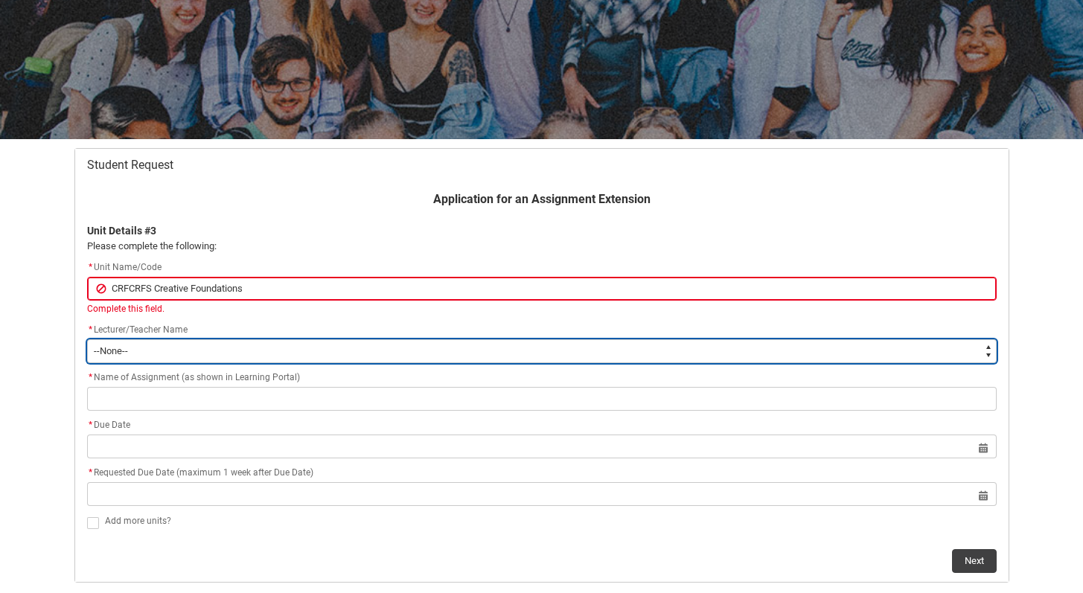
click at [118, 356] on div "Application for an Assignment Extension Unit Details #3 Please complete the fol…" at bounding box center [541, 382] width 927 height 383
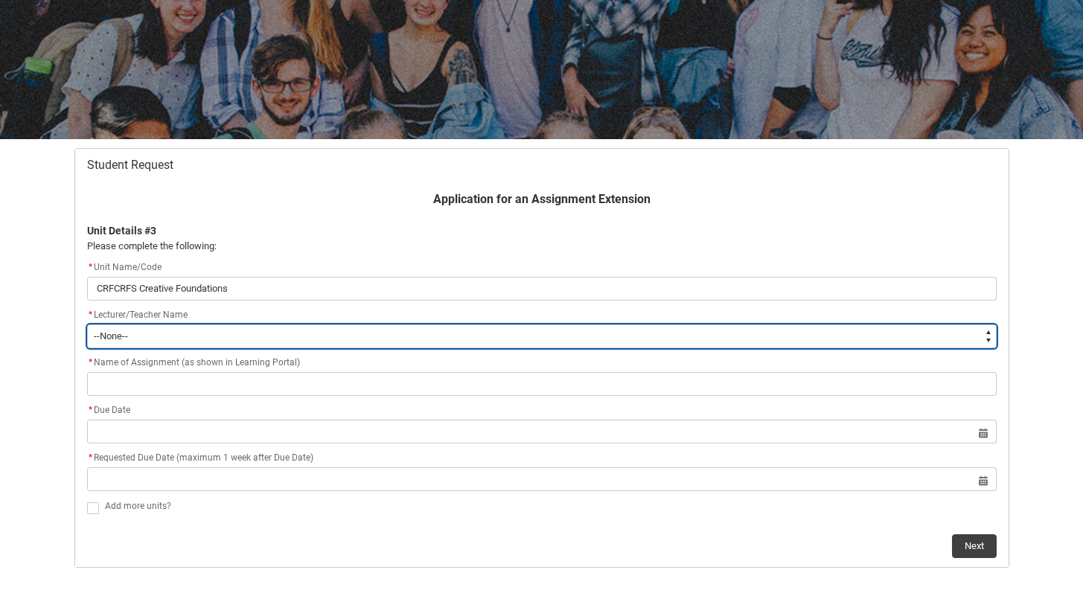
type lightning-select "Faculty_NamefromAtoM.0035g00000b9AYiAAM"
click at [87, 325] on select "--None-- [PERSON_NAME] [PERSON_NAME] [PERSON_NAME] [PERSON_NAME] [PERSON_NAME] …" at bounding box center [542, 337] width 910 height 24
select select "Faculty_NamefromAtoM.0035g00000b9AYiAAM"
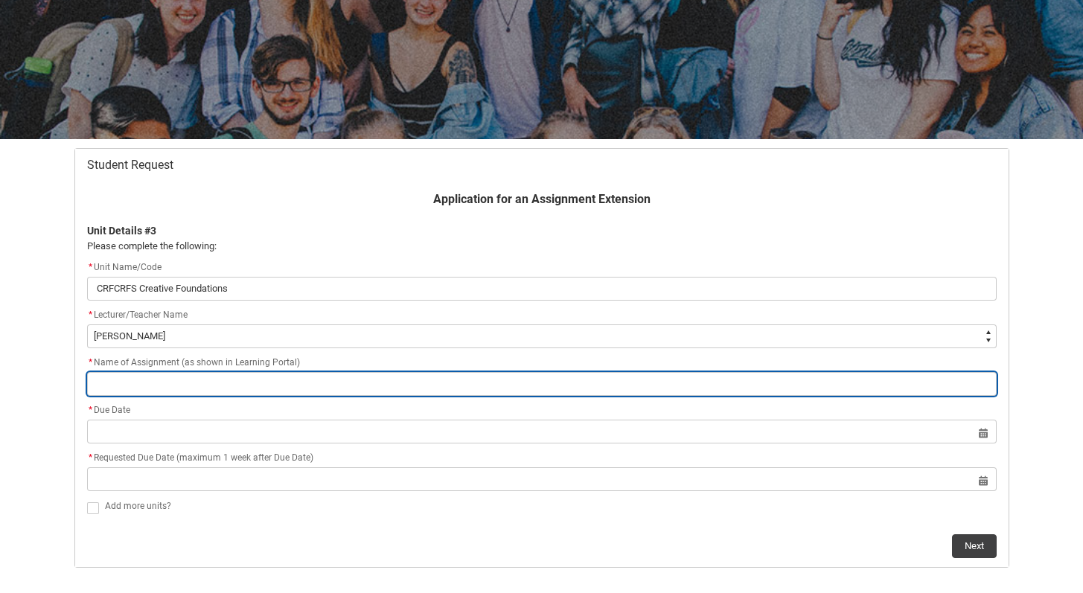
click at [191, 386] on input "Redu_Student_Request flow" at bounding box center [542, 384] width 910 height 24
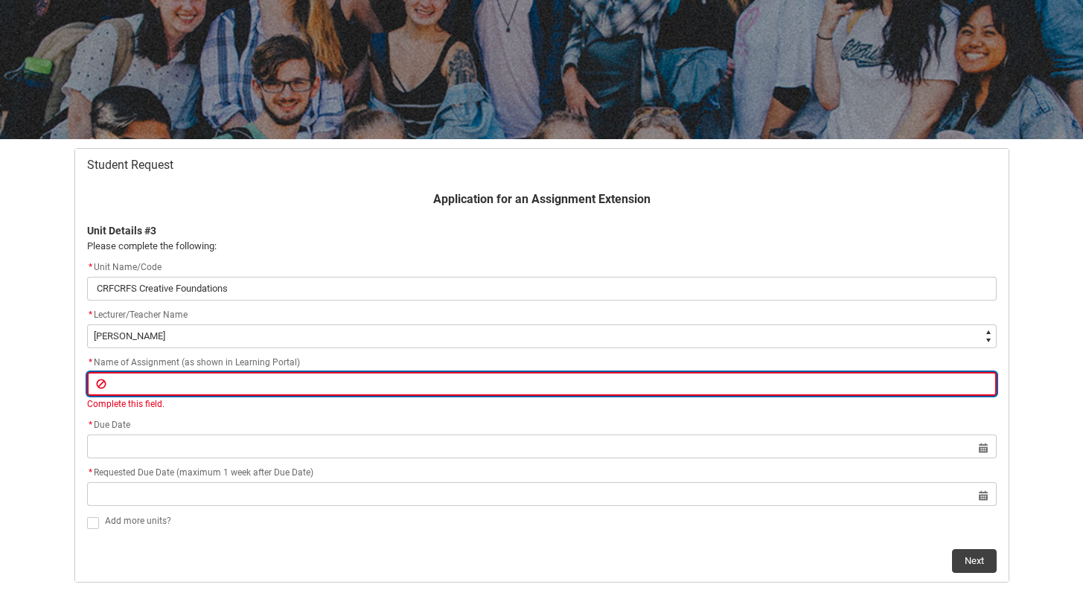
paste input "Assignment 2 - Reflection on a Creative Response"
type lightning-primitive-input-simple "Assignment 2 - Reflection on a Creative Response"
type input "Assignment 2 - Reflection on a Creative Response"
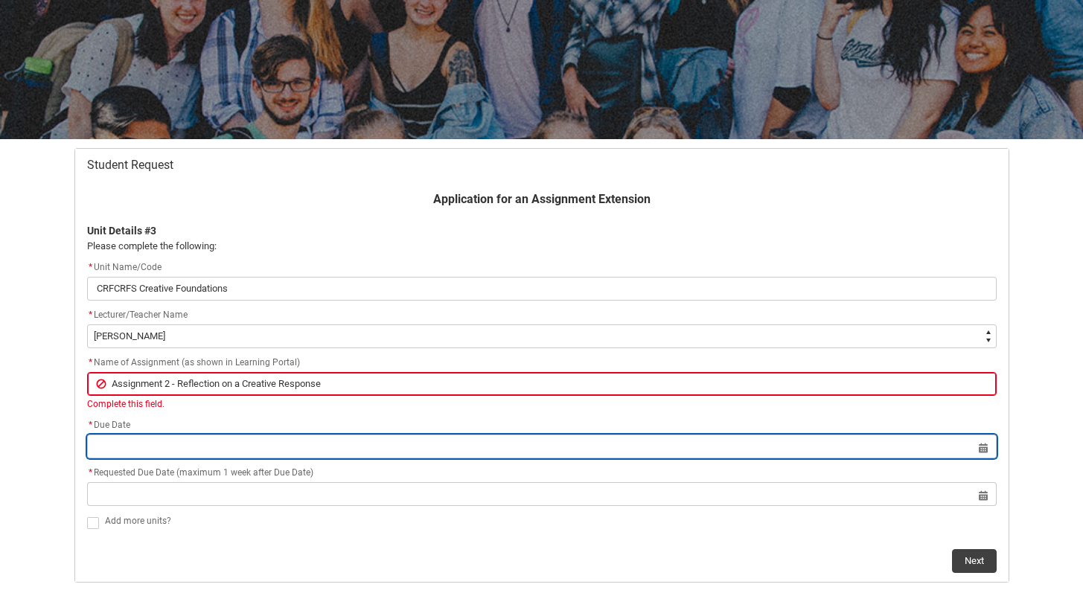
click at [158, 452] on lightning-datepicker "Select a date for Format: [DATE]" at bounding box center [542, 446] width 910 height 11
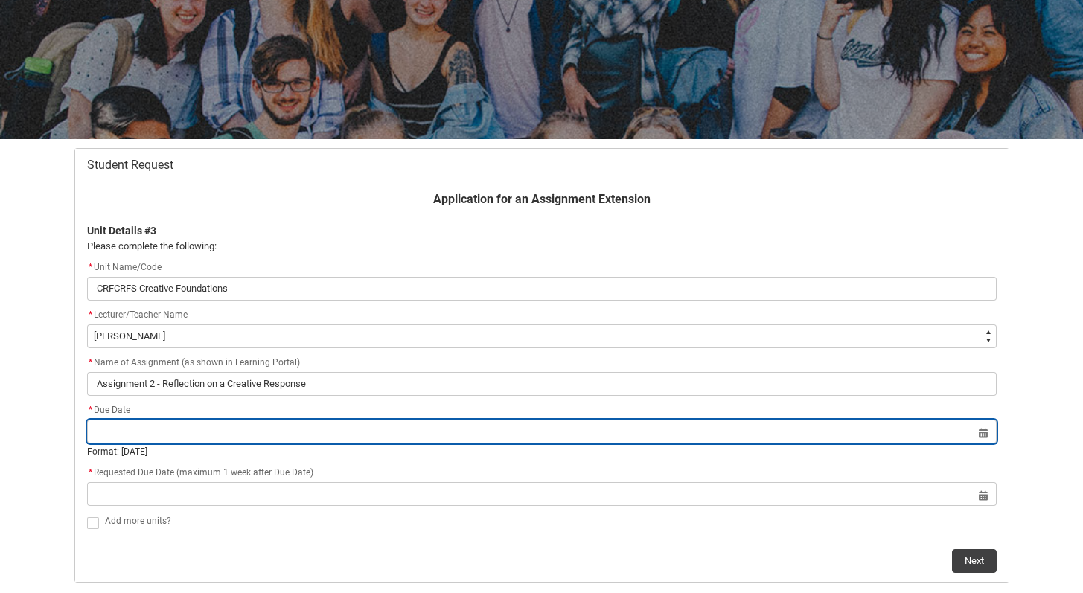
click at [980, 434] on input "Redu_Student_Request flow" at bounding box center [542, 432] width 910 height 24
select select "2025"
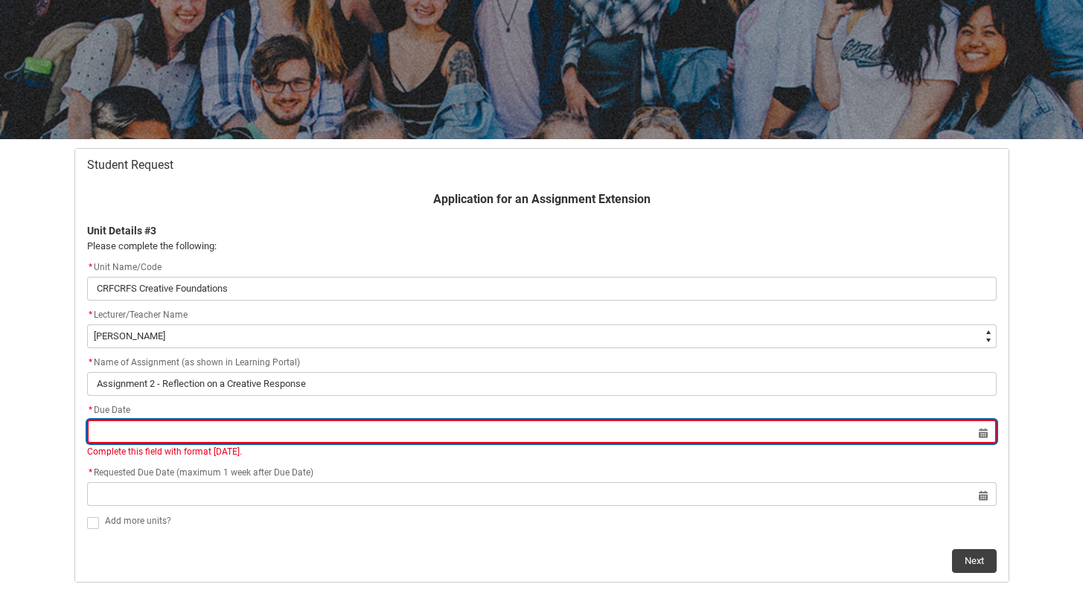
click at [983, 430] on input "Redu_Student_Request flow" at bounding box center [542, 432] width 910 height 24
select select "2025"
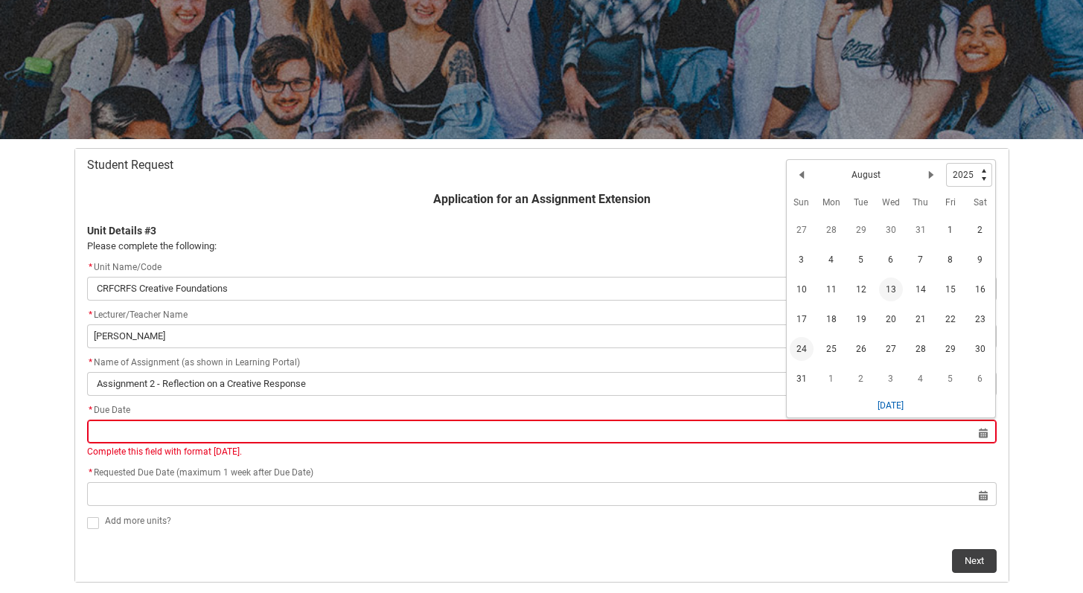
click at [798, 354] on span "24" at bounding box center [802, 349] width 24 height 24
type lightning-datepicker "[DATE]"
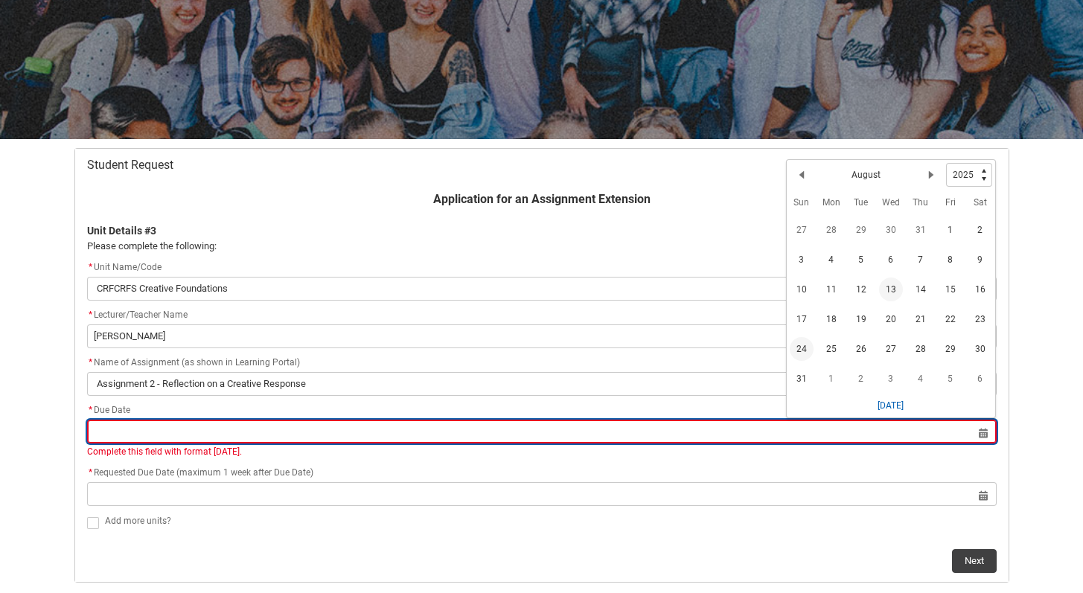
type lightning-input "[DATE]"
type input "[DATE]"
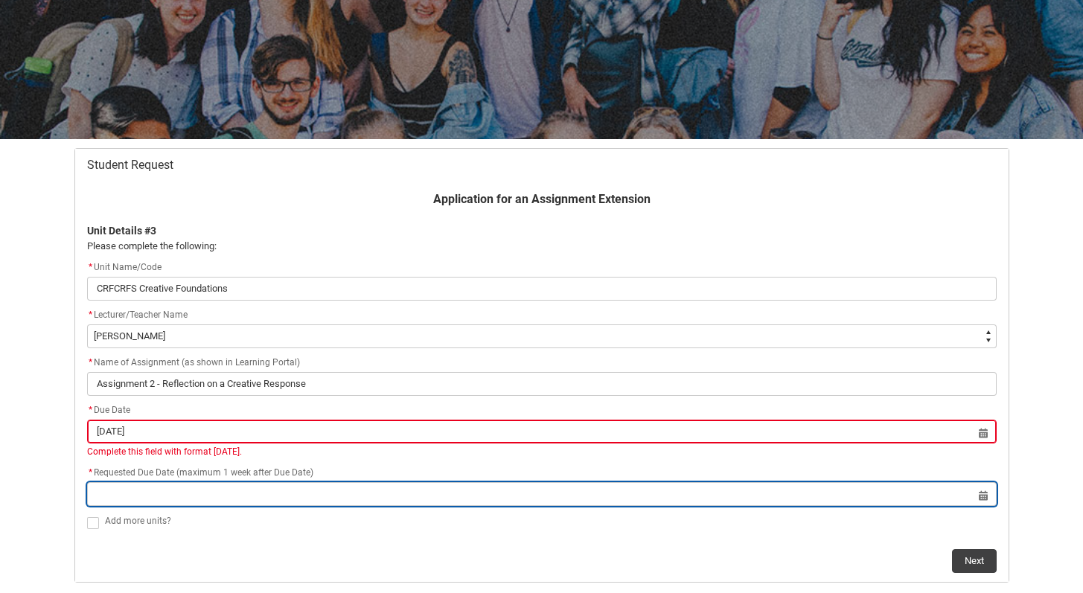
click at [983, 491] on input "Redu_Student_Request flow" at bounding box center [542, 494] width 910 height 24
select select "2025"
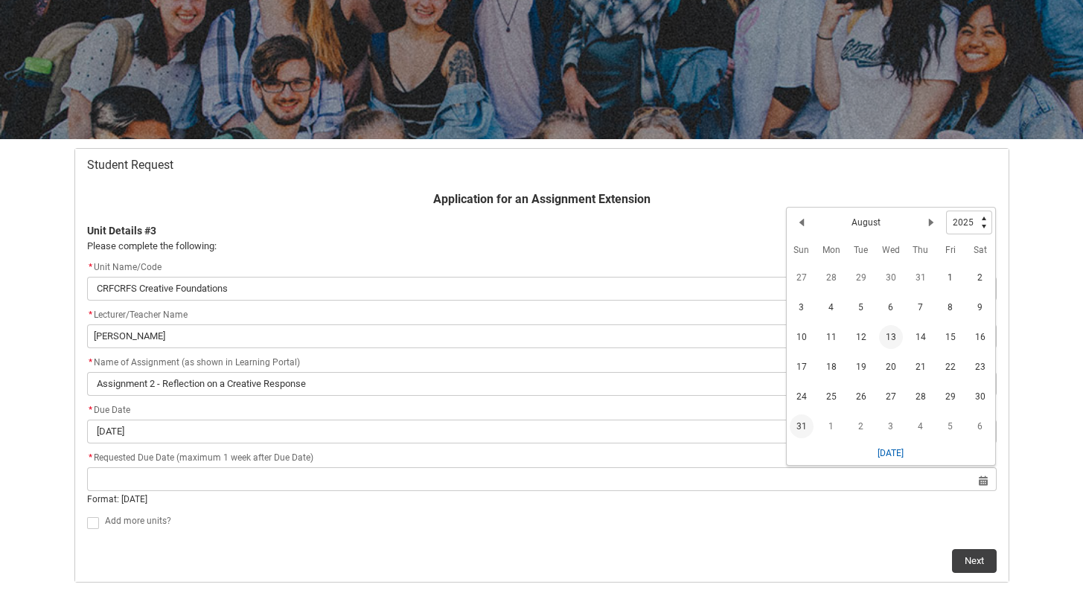
click at [802, 417] on span "31" at bounding box center [802, 427] width 24 height 24
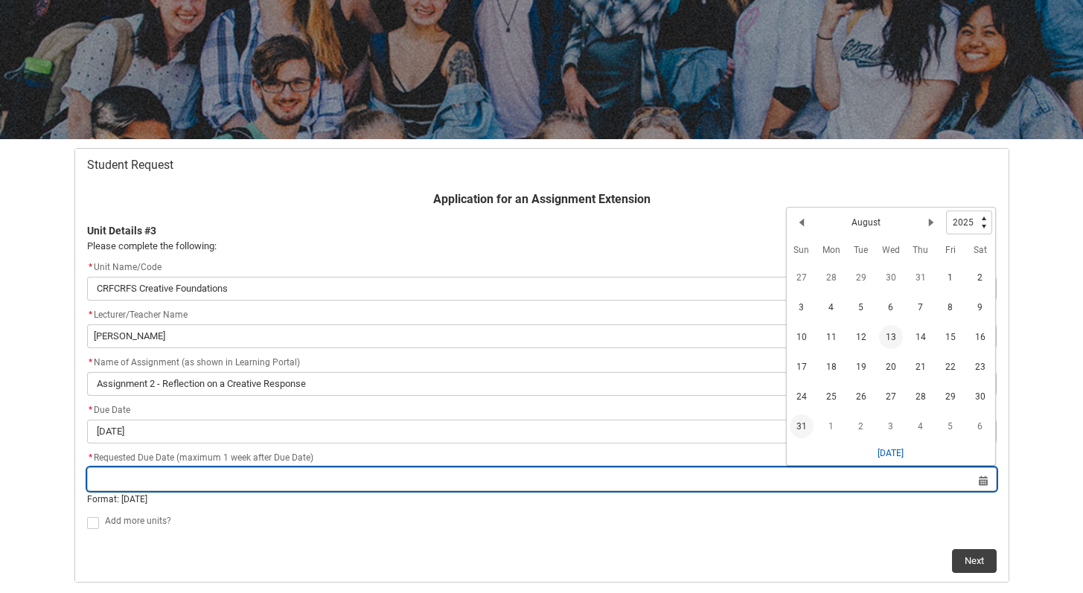
type lightning-datepicker "[DATE]"
type lightning-input "[DATE]"
type input "[DATE]"
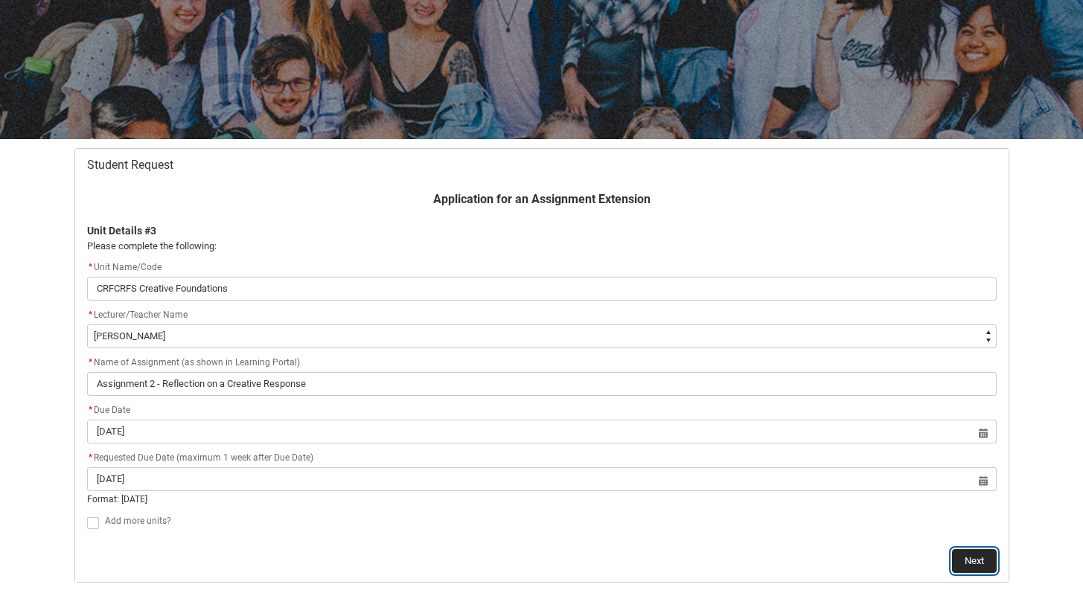
click at [957, 553] on button "Next" at bounding box center [974, 561] width 45 height 24
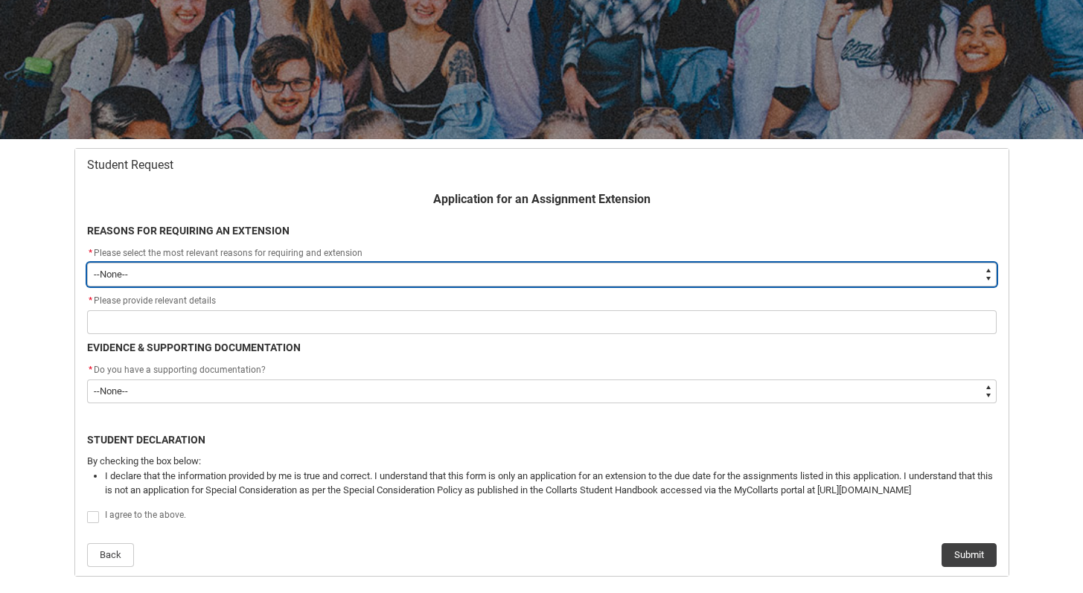
click at [202, 271] on select "--None-- Medical Reasons Work obligations Family obligations Academic Difficult…" at bounding box center [542, 275] width 910 height 24
type lightning-select "choice_AssignmentExtension_Reason_MedicalReasons"
click at [87, 263] on select "--None-- Medical Reasons Work obligations Family obligations Academic Difficult…" at bounding box center [542, 275] width 910 height 24
select select "choice_AssignmentExtension_Reason_MedicalReasons"
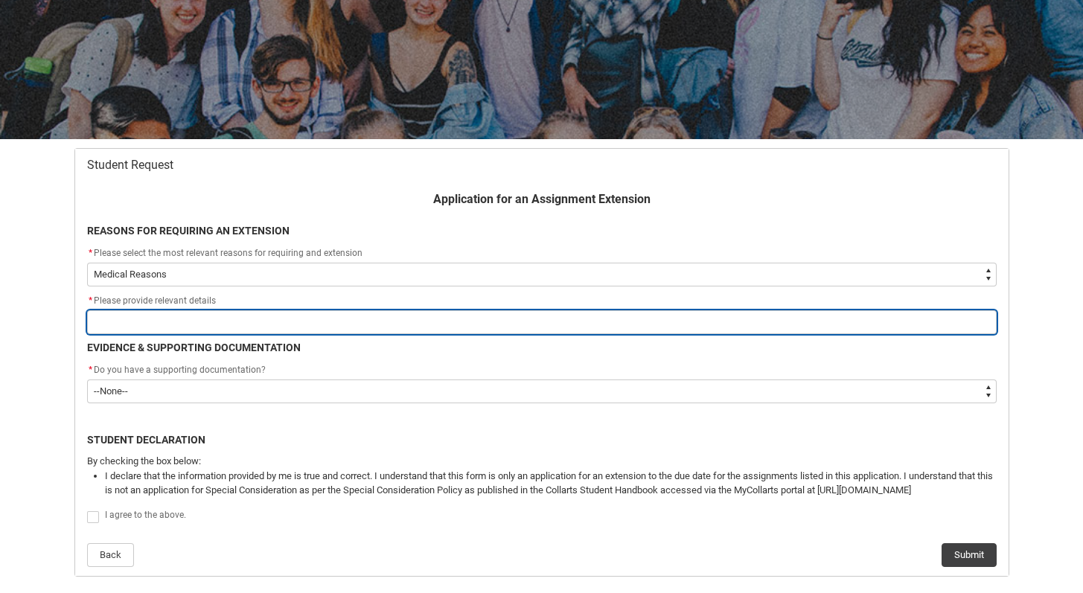
click at [191, 325] on input "Redu_Student_Request flow" at bounding box center [542, 322] width 910 height 24
type lightning-primitive-input-simple "I"
type input "I"
type lightning-primitive-input-simple "I"
type input "I"
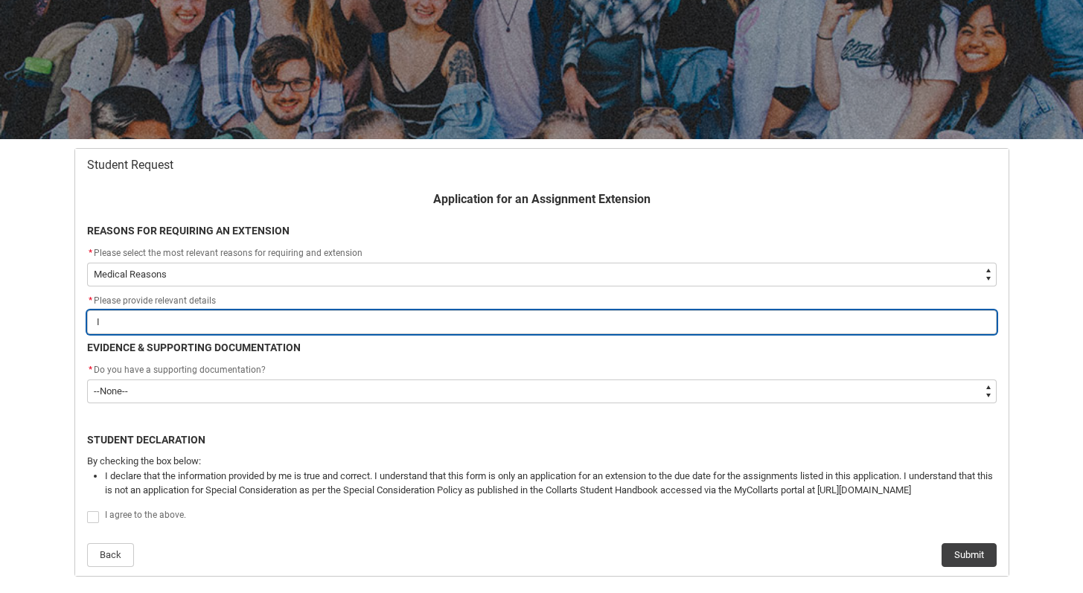
type lightning-primitive-input-simple "I"
type input "I"
type lightning-primitive-input-simple "I h"
type input "I h"
type lightning-primitive-input-simple "I ha"
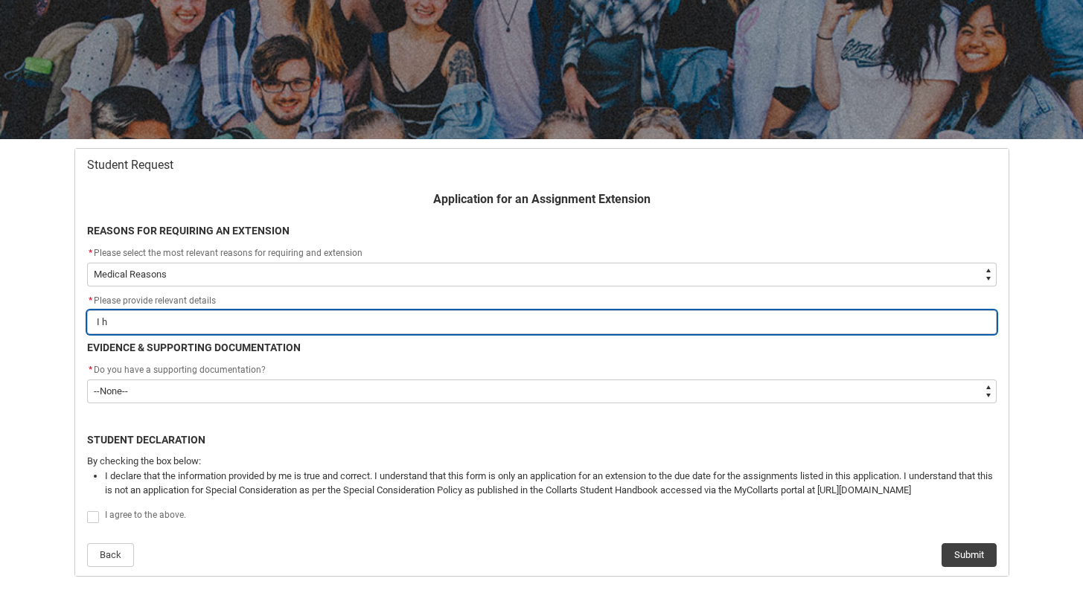
type input "I ha"
type lightning-primitive-input-simple "I had"
type input "I had"
type lightning-primitive-input-simple "I had"
type input "I had"
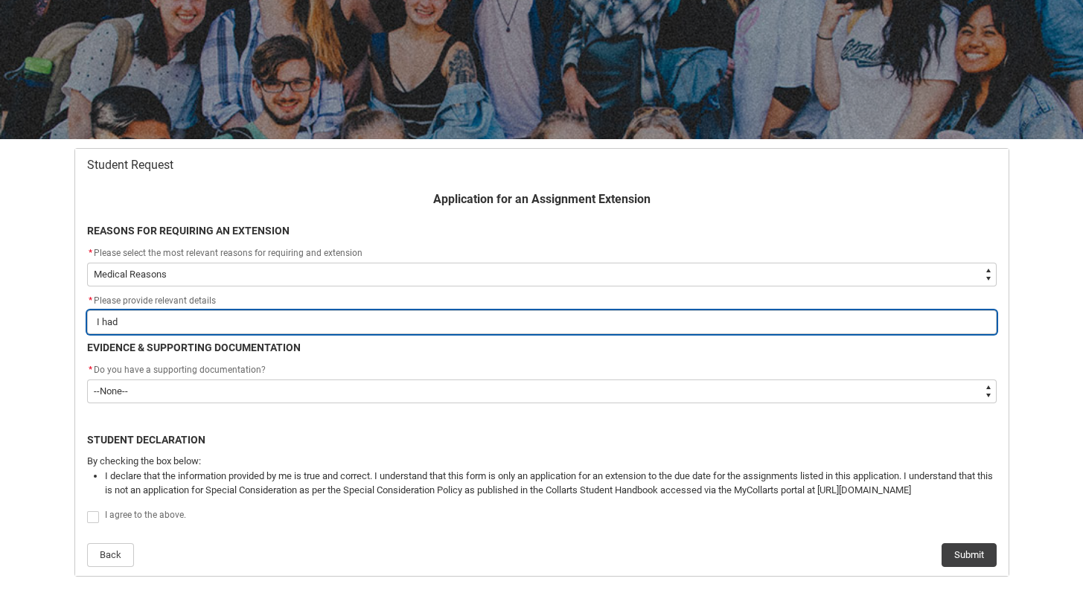
type lightning-primitive-input-simple "I had a"
type input "I had a"
type lightning-primitive-input-simple "I had a"
type input "I had a"
type lightning-primitive-input-simple "I had a b"
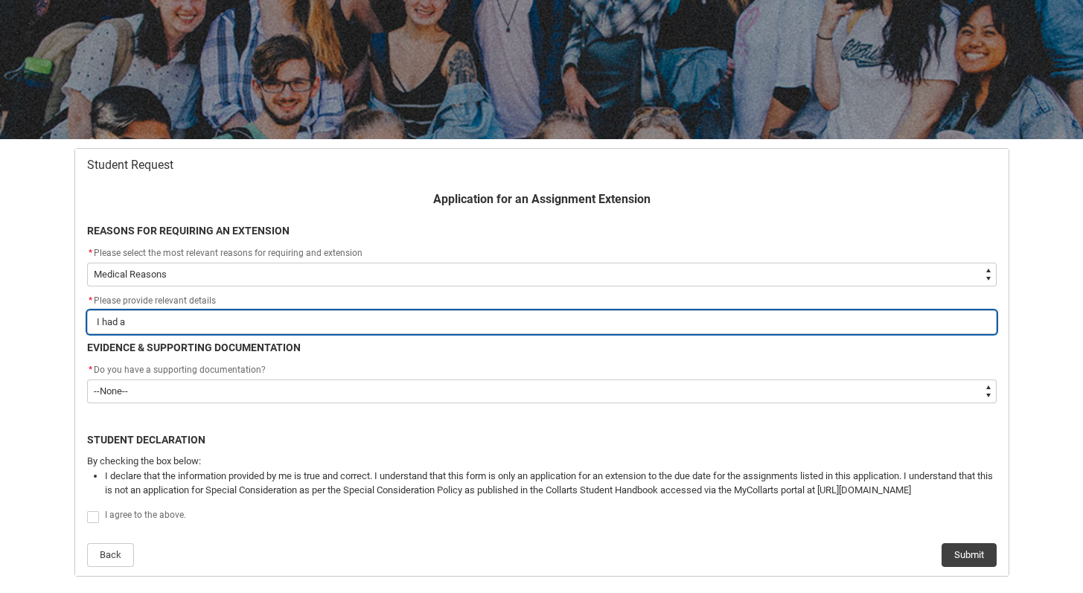
type input "I had a b"
type lightning-primitive-input-simple "I had a ba"
type input "I had a ba"
type lightning-primitive-input-simple "I had a bac"
type input "I had a bac"
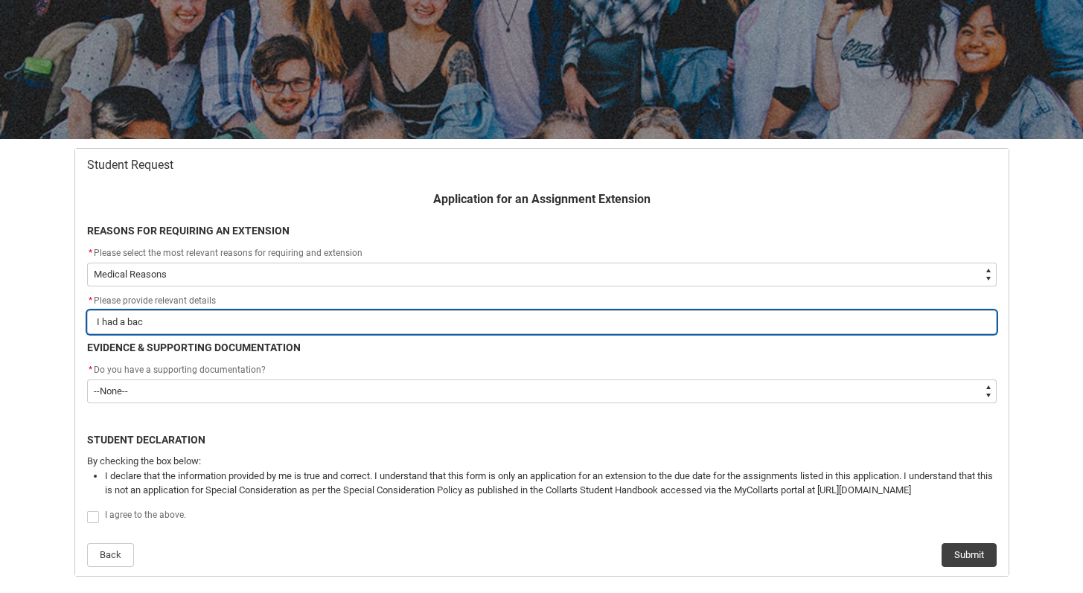
type lightning-primitive-input-simple "I had a back"
type input "I had a back"
type lightning-primitive-input-simple "I had a back"
type input "I had a back"
type lightning-primitive-input-simple "I had a back s"
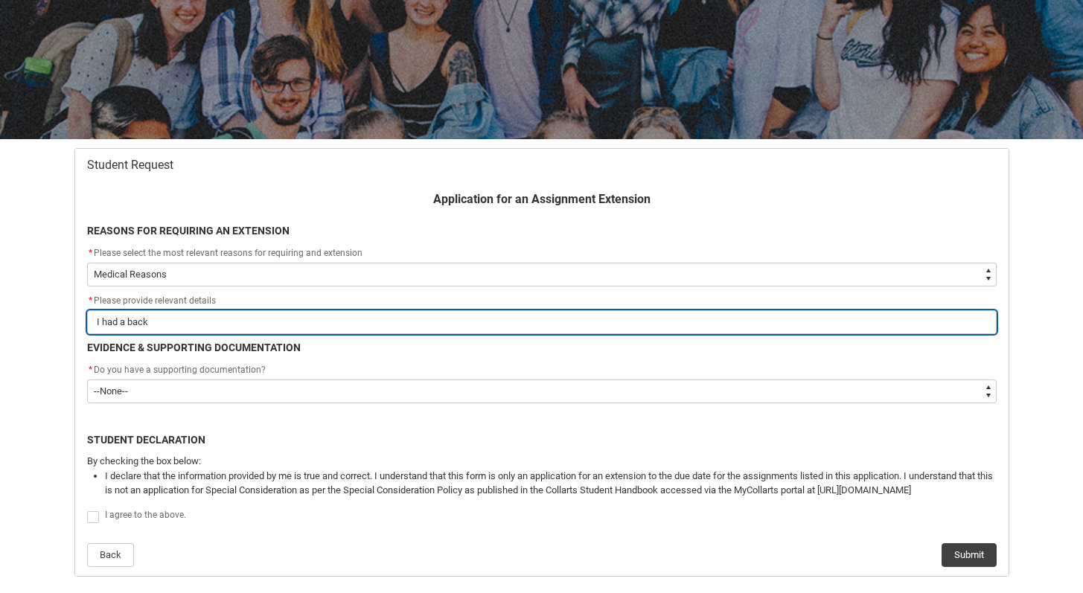
type input "I had a back s"
type lightning-primitive-input-simple "I had a back sp"
type input "I had a back sp"
type lightning-primitive-input-simple "I had a back spa"
type input "I had a back spa"
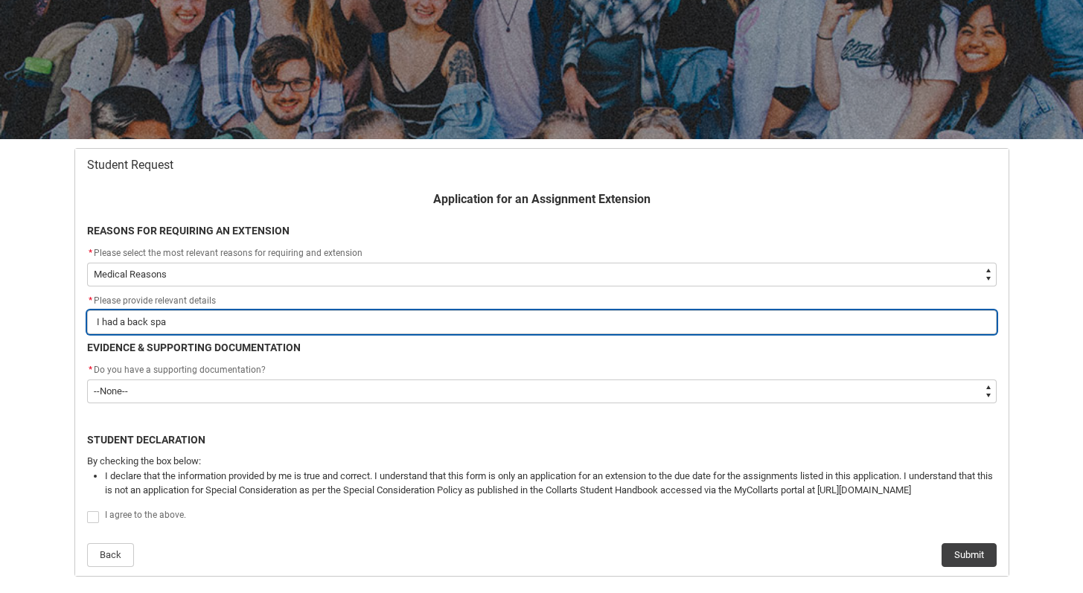
type lightning-primitive-input-simple "I had a back spas"
type input "I had a back spas"
type lightning-primitive-input-simple "I had a back spasm"
type input "I had a back spasm"
type lightning-primitive-input-simple "I had a back spasms"
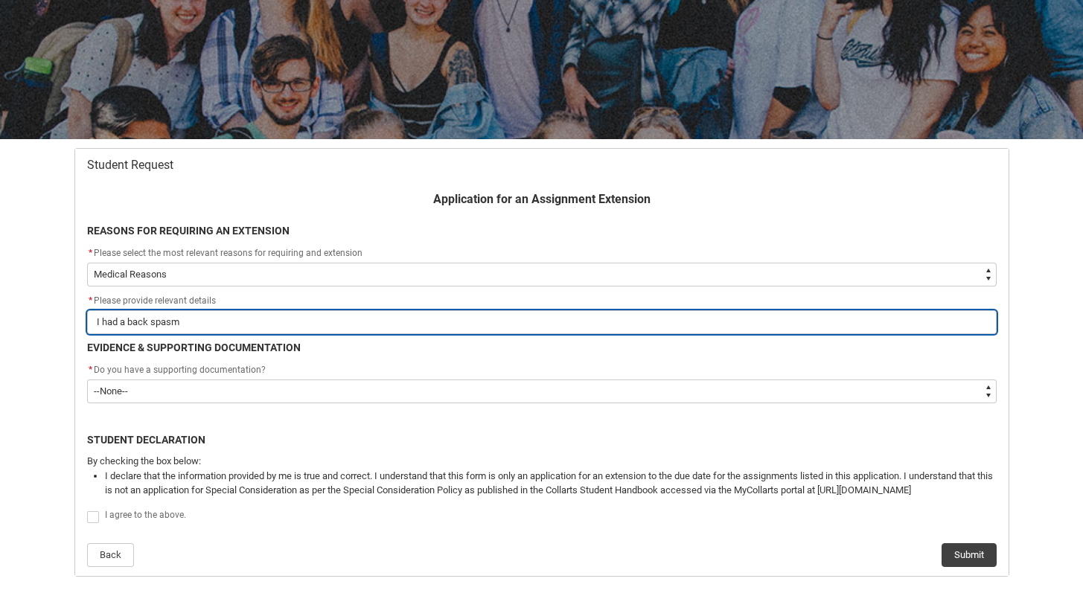
type input "I had a back spasms"
type lightning-primitive-input-simple "I had a back spasm"
type input "I had a back spasm"
type lightning-primitive-input-simple "I had a back spasm"
type input "I had a back spasm"
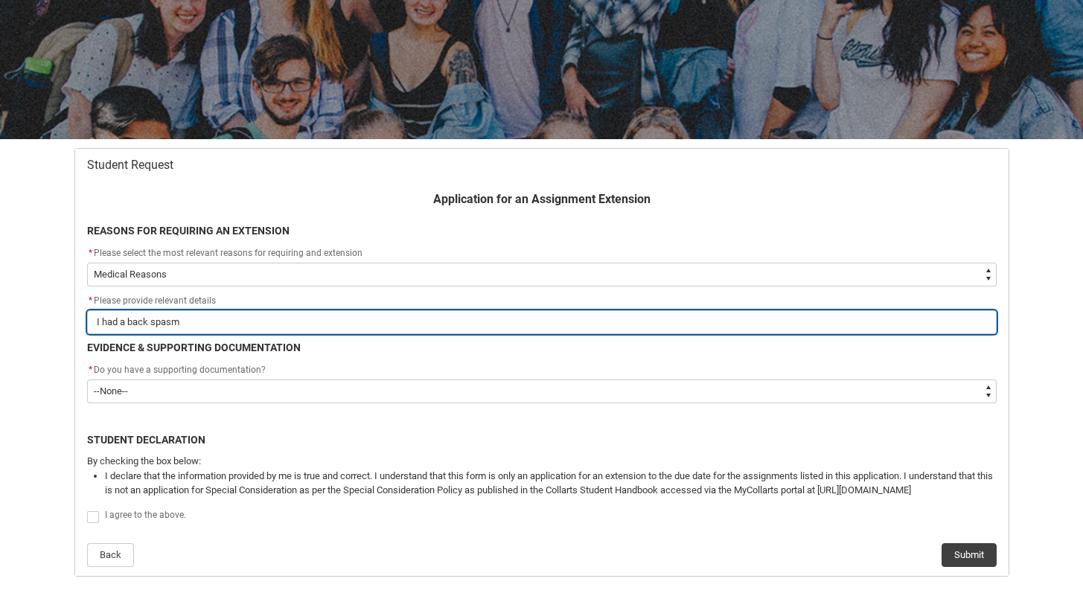
type lightning-primitive-input-simple "I had a back spasm t"
type input "I had a back spasm t"
type lightning-primitive-input-simple "I had a back spasm th"
type input "I had a back spasm th"
type lightning-primitive-input-simple "I had a back spasm tha"
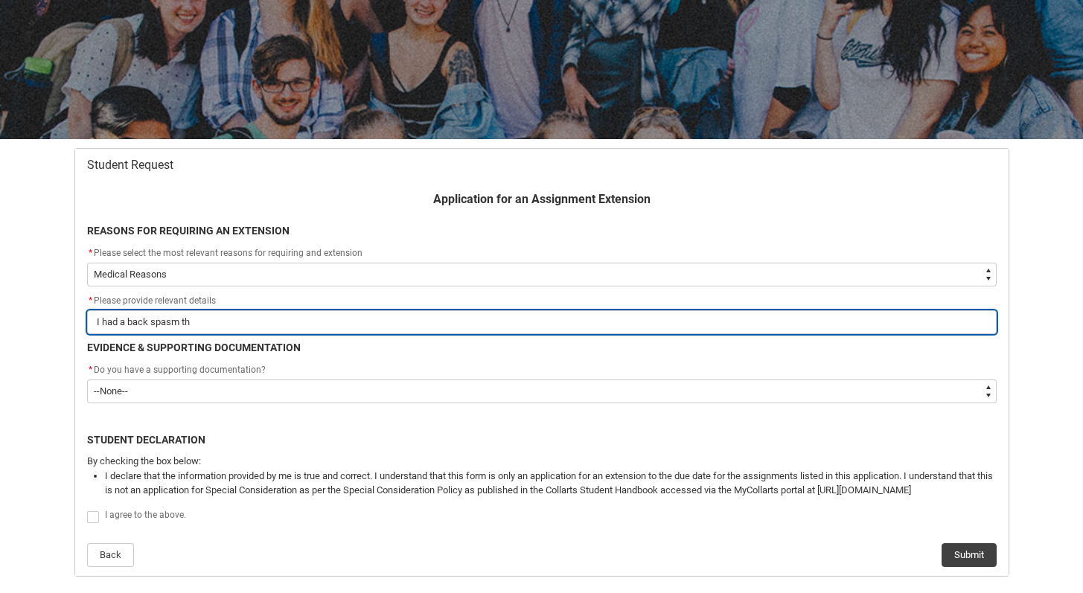
type input "I had a back spasm tha"
type lightning-primitive-input-simple "I had a back spasm that"
type input "I had a back spasm that"
type lightning-primitive-input-simple "I had a back spasm that"
type input "I had a back spasm that"
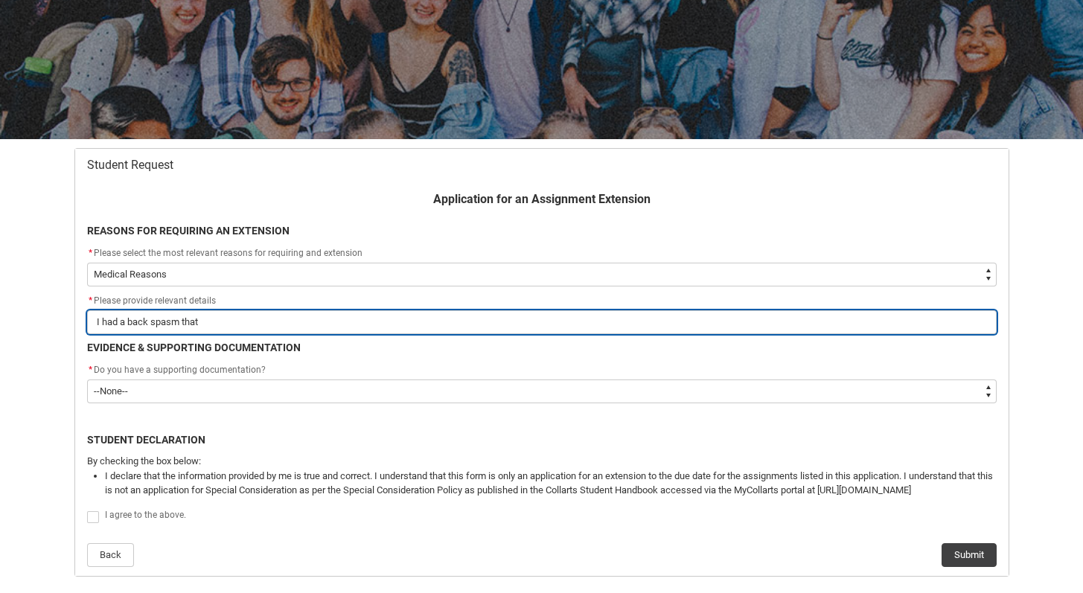
type lightning-primitive-input-simple "I had a back spasm that l"
type input "I had a back spasm that l"
type lightning-primitive-input-simple "I had a back spasm that le"
type input "I had a back spasm that le"
type lightning-primitive-input-simple "I had a back spasm that lef"
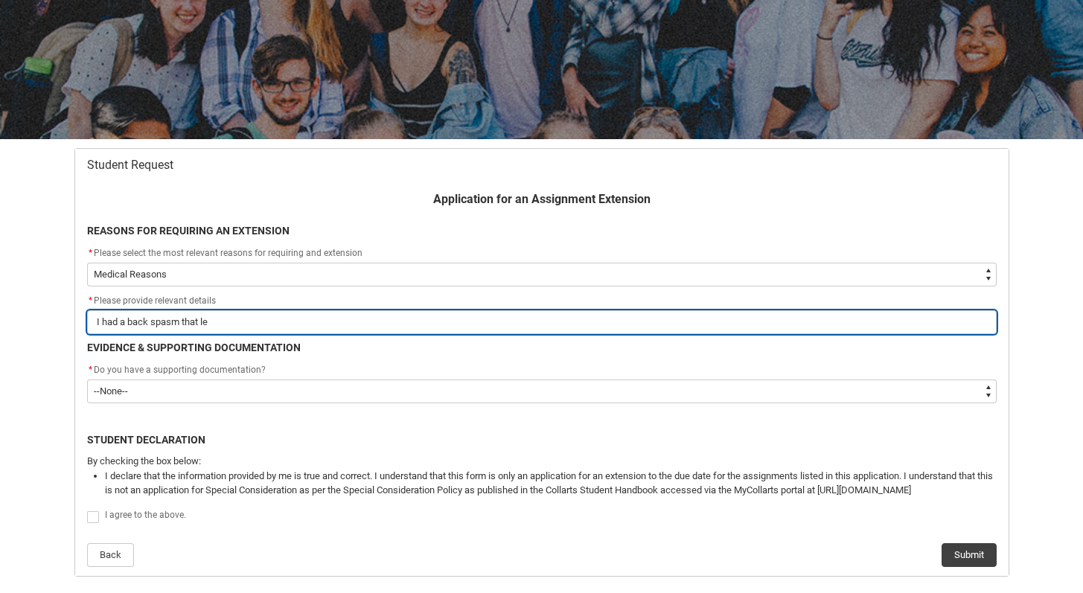
type input "I had a back spasm that lef"
type lightning-primitive-input-simple "I had a back spasm that left"
type input "I had a back spasm that left"
type lightning-primitive-input-simple "I had a back spasm that left"
type input "I had a back spasm that left"
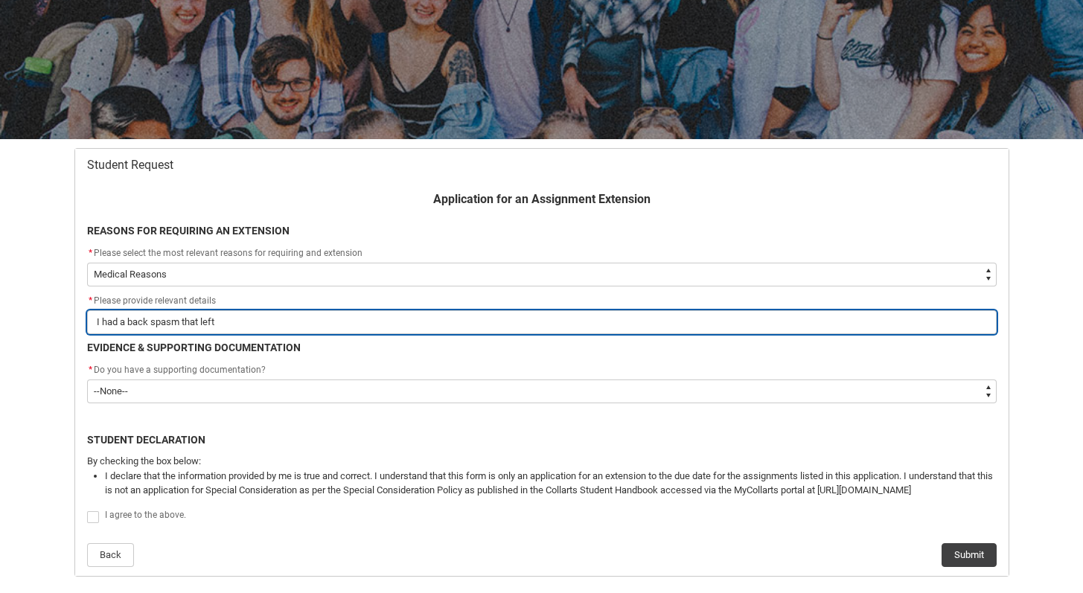
type lightning-primitive-input-simple "I had a back spasm that left m"
type input "I had a back spasm that left m"
type lightning-primitive-input-simple "I had a back spasm that left me"
type input "I had a back spasm that left me"
type lightning-primitive-input-simple "I had a back spasm that left me"
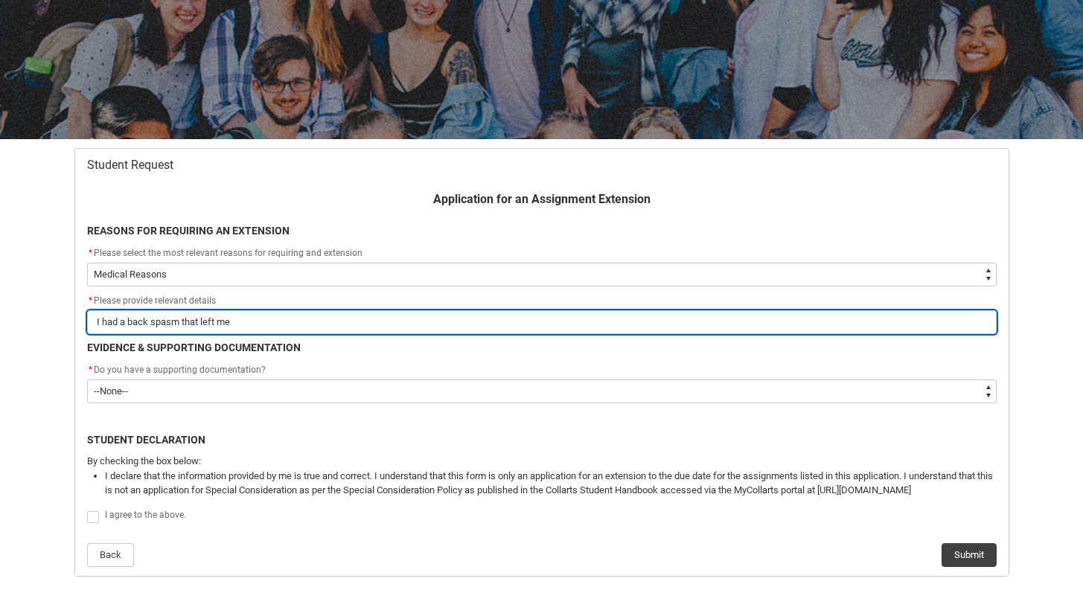
type input "I had a back spasm that left me"
type lightning-primitive-input-simple "I had a back spasm that left me u"
type input "I had a back spasm that left me u"
type lightning-primitive-input-simple "I had a back spasm that left me un"
type input "I had a back spasm that left me un"
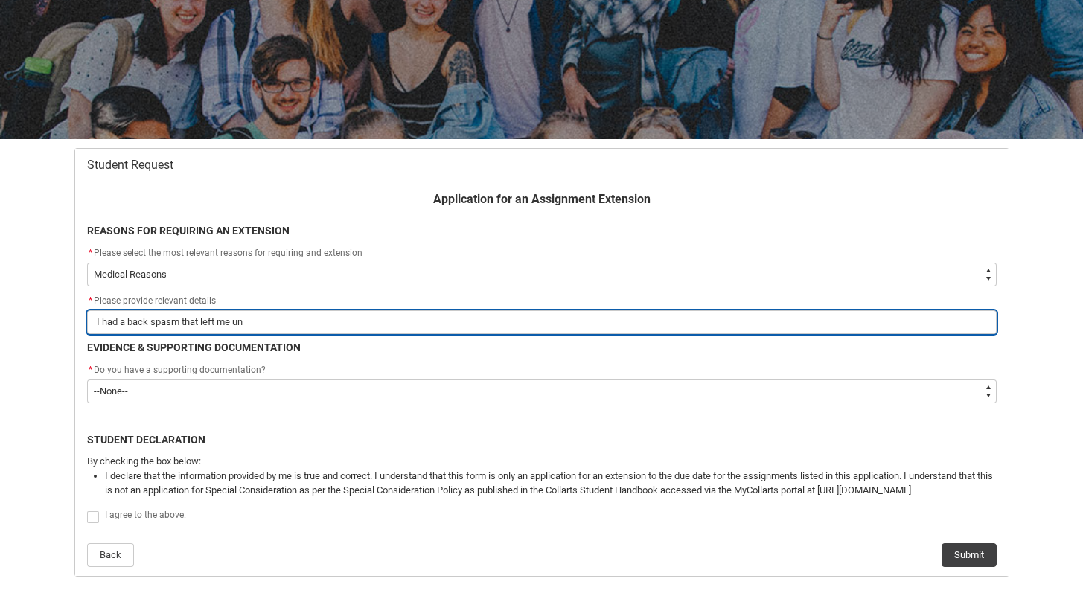
type lightning-primitive-input-simple "I had a back spasm that left me una"
type input "I had a back spasm that left me una"
type lightning-primitive-input-simple "I had a back spasm that left me unab"
type input "I had a back spasm that left me unab"
type lightning-primitive-input-simple "I had a back spasm that left me unabl"
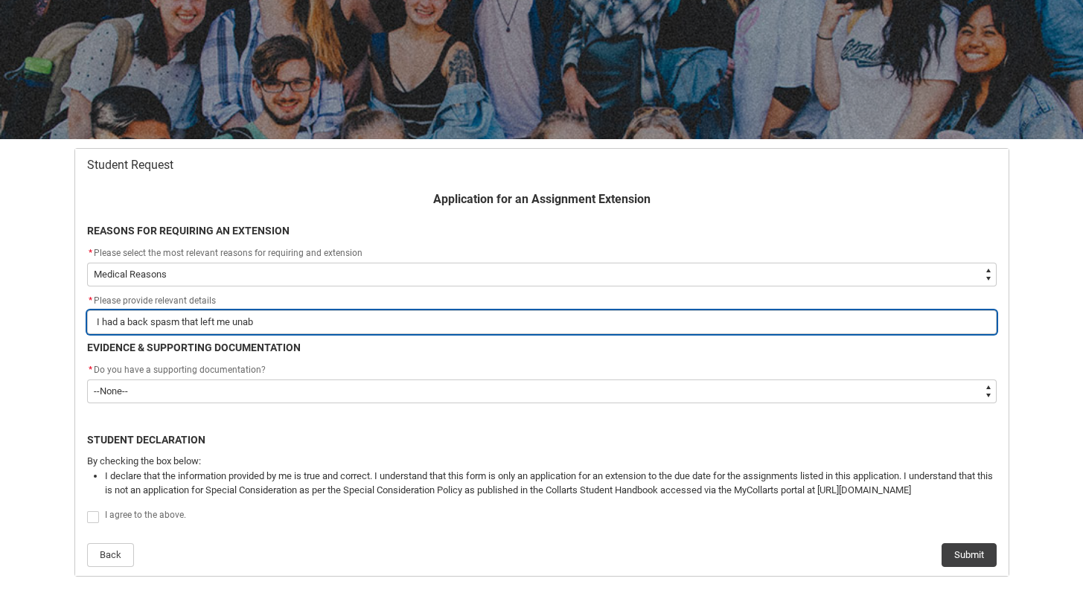
type input "I had a back spasm that left me unabl"
type lightning-primitive-input-simple "I had a back spasm that left me unable"
type input "I had a back spasm that left me unable"
type lightning-primitive-input-simple "I had a back spasm that left me unable"
type input "I had a back spasm that left me unable"
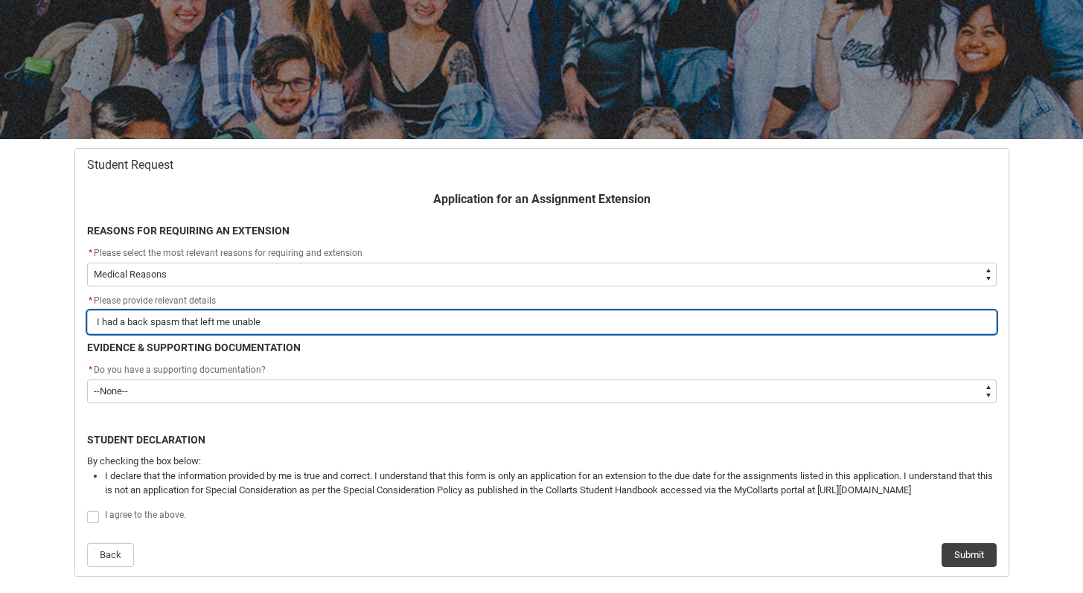
type lightning-primitive-input-simple "I had a back spasm that left me unable t"
type input "I had a back spasm that left me unable t"
type lightning-primitive-input-simple "I had a back spasm that left me unable to"
type input "I had a back spasm that left me unable to"
type lightning-primitive-input-simple "I had a back spasm that left me unable to"
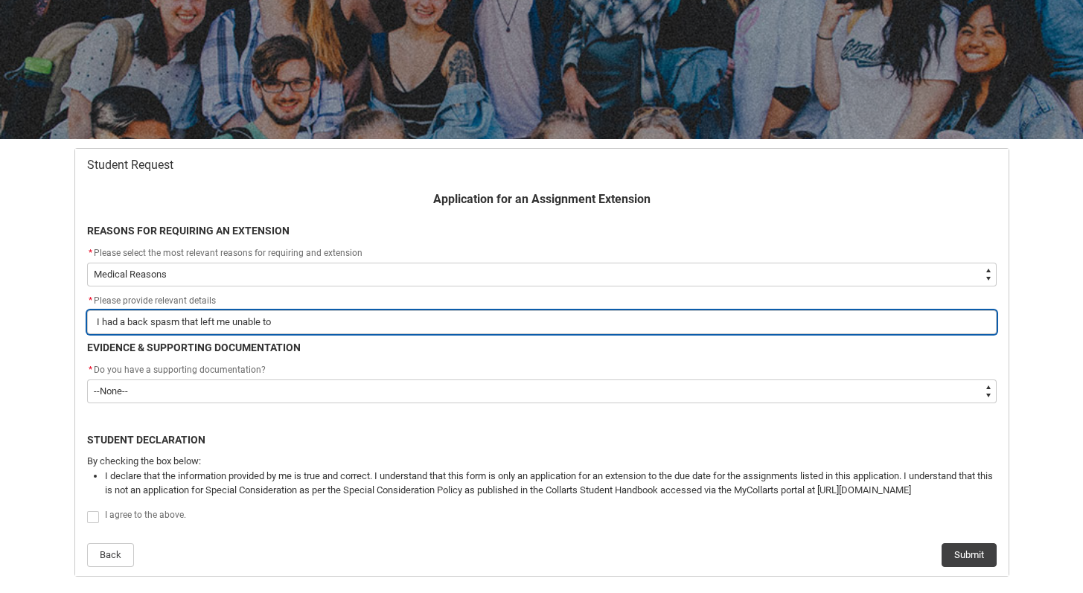
type input "I had a back spasm that left me unable to"
type lightning-primitive-input-simple "I had a back spasm that left me unable to w"
type input "I had a back spasm that left me unable to w"
type lightning-primitive-input-simple "I had a back spasm that left me unable to wa"
type input "I had a back spasm that left me unable to wa"
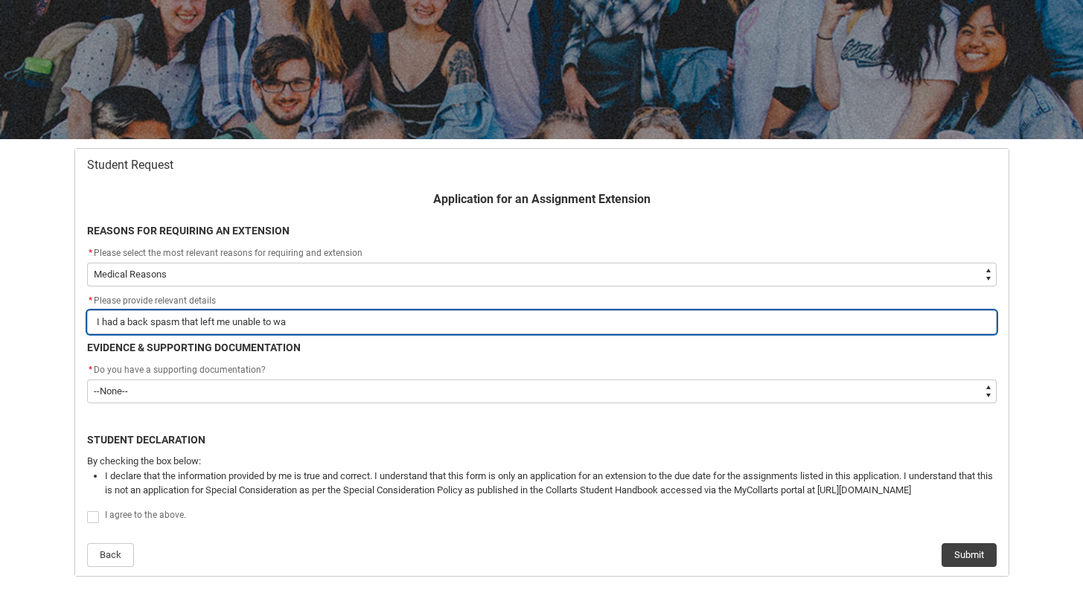
type lightning-primitive-input-simple "I had a back spasm that left me unable to wak"
type input "I had a back spasm that left me unable to wak"
type lightning-primitive-input-simple "I had a back spasm that left me unable to wak"
type input "I had a back spasm that left me unable to wak"
type lightning-primitive-input-simple "I had a back spasm that left me unable to wak"
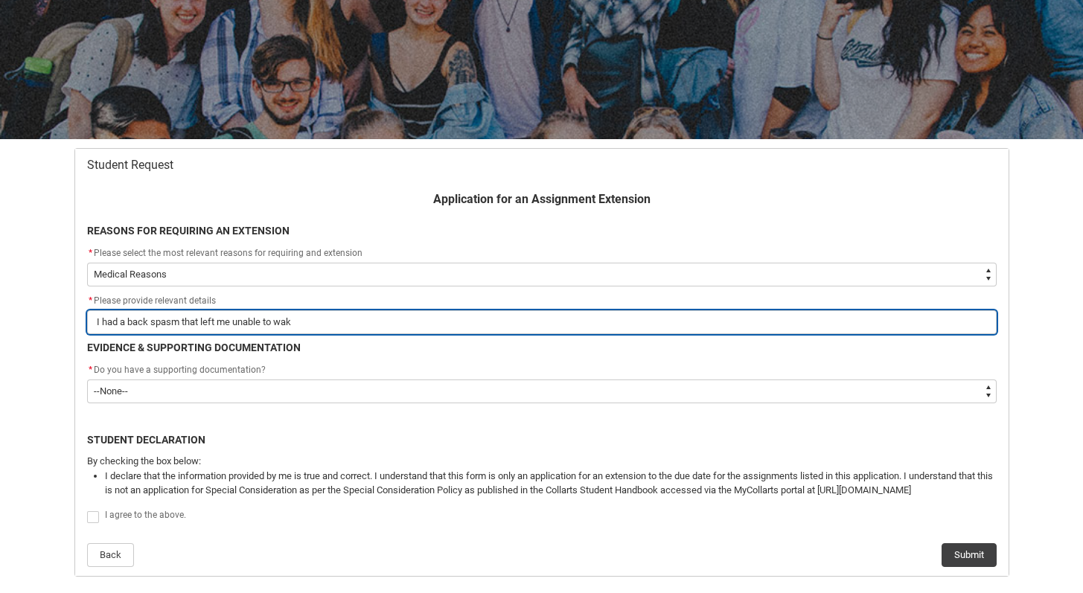
type input "I had a back spasm that left me unable to wak"
type lightning-primitive-input-simple "I had a back spasm that left me unable to wa"
type input "I had a back spasm that left me unable to wa"
type lightning-primitive-input-simple "I had a back spasm that left me unable to wal"
type input "I had a back spasm that left me unable to wal"
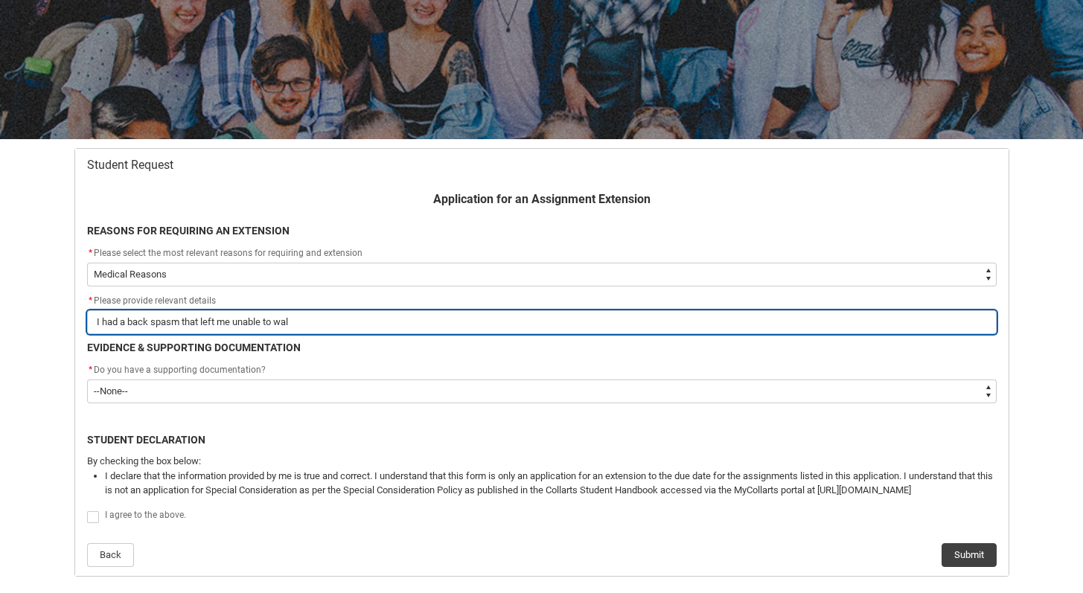
type lightning-primitive-input-simple "I had a back spasm that left me unable to wald"
type input "I had a back spasm that left me unable to wald"
type lightning-primitive-input-simple "I had a back spasm that left me unable to wald"
type input "I had a back spasm that left me unable to wald"
type lightning-primitive-input-simple "I had a back spasm that left me unable to wald"
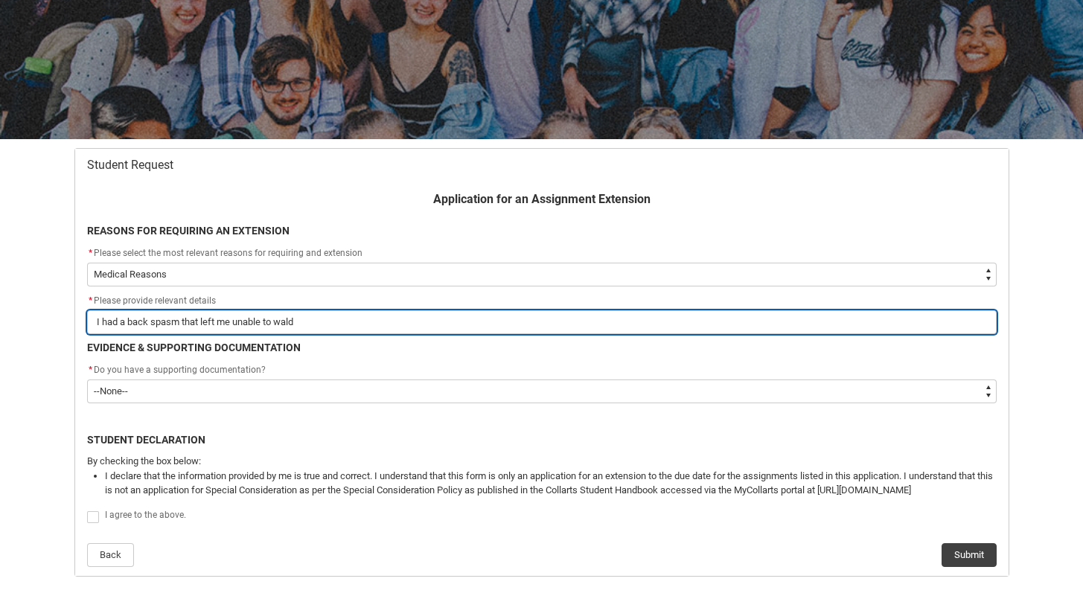
type input "I had a back spasm that left me unable to wald"
type lightning-primitive-input-simple "I had a back spasm that left me unable to wal"
type input "I had a back spasm that left me unable to wal"
type lightning-primitive-input-simple "I had a back spasm that left me unable to wall"
type input "I had a back spasm that left me unable to wall"
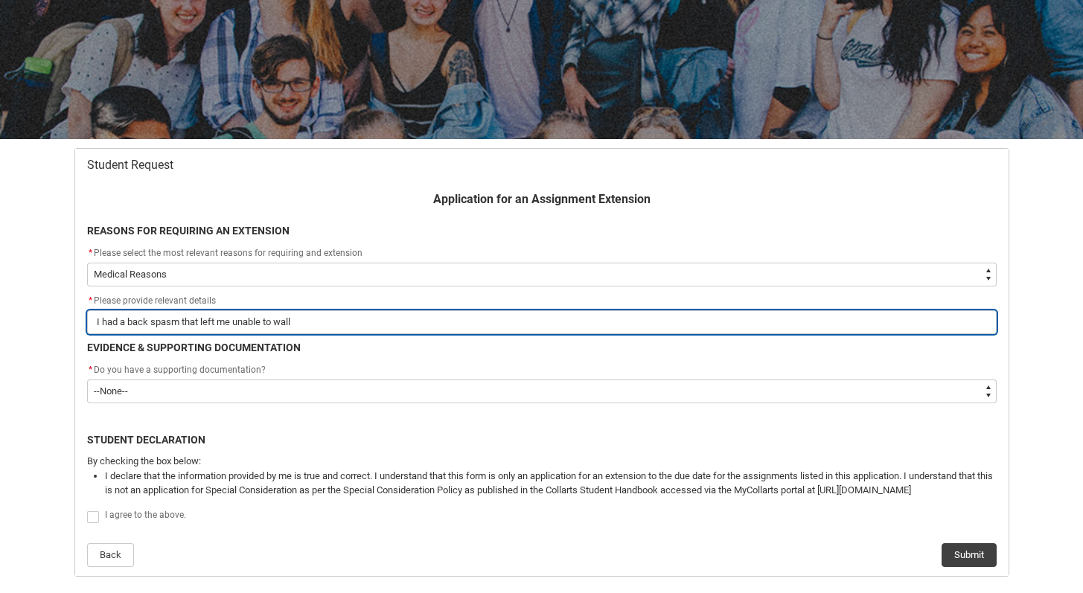
type lightning-primitive-input-simple "I had a back spasm that left me unable to wal"
type input "I had a back spasm that left me unable to wal"
type lightning-primitive-input-simple "I had a back spasm that left me unable to walk"
type input "I had a back spasm that left me unable to walk"
type lightning-primitive-input-simple "I had a back spasm that left me unable to walk"
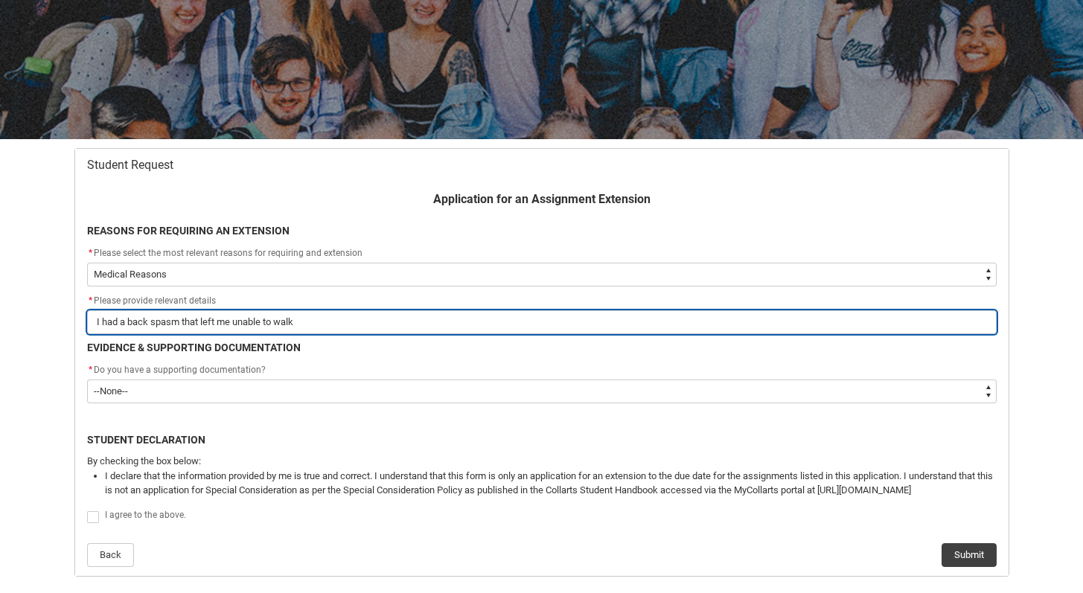
type input "I had a back spasm that left me unable to walk"
type lightning-primitive-input-simple "I had a back spasm that left me unable to walk f"
type input "I had a back spasm that left me unable to walk f"
type lightning-primitive-input-simple "I had a back spasm that left me unable to walk fo"
type input "I had a back spasm that left me unable to walk fo"
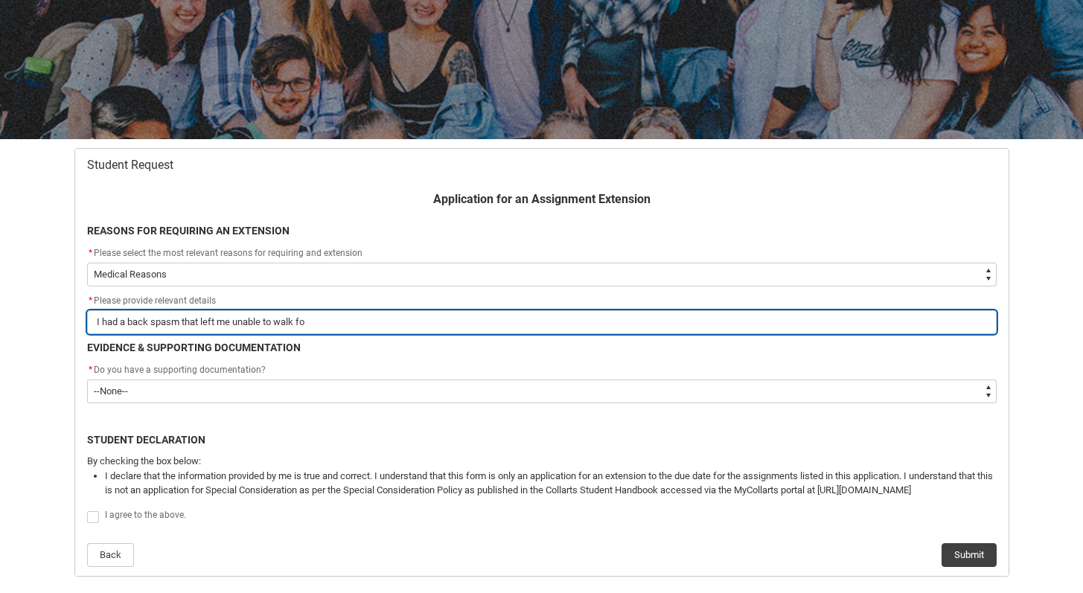
type lightning-primitive-input-simple "I had a back spasm that left me unable to walk for"
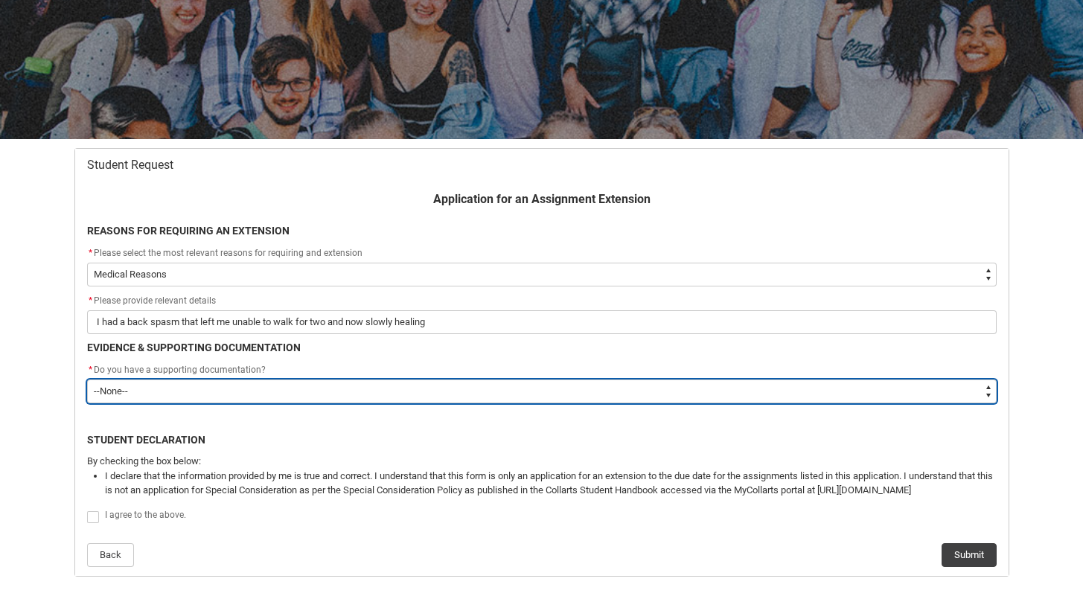
click at [128, 381] on select "--None-- Yes No" at bounding box center [542, 392] width 910 height 24
click at [87, 380] on select "--None-- Yes No" at bounding box center [542, 392] width 910 height 24
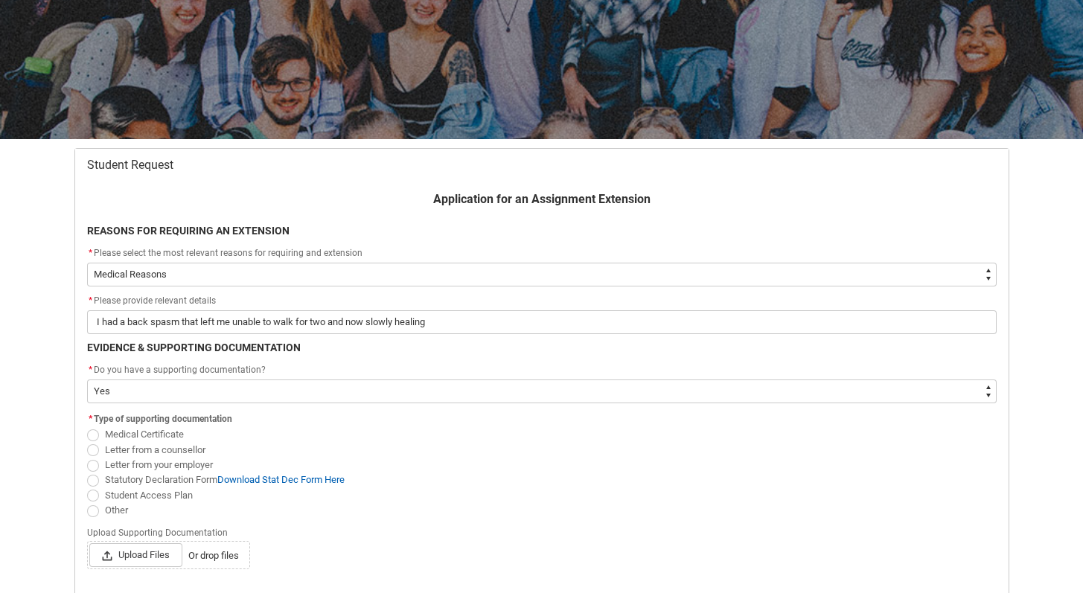
click at [98, 436] on span "Redu_Student_Request flow" at bounding box center [93, 435] width 12 height 12
click at [87, 427] on input "Medical Certificate" at bounding box center [86, 427] width 1 height 1
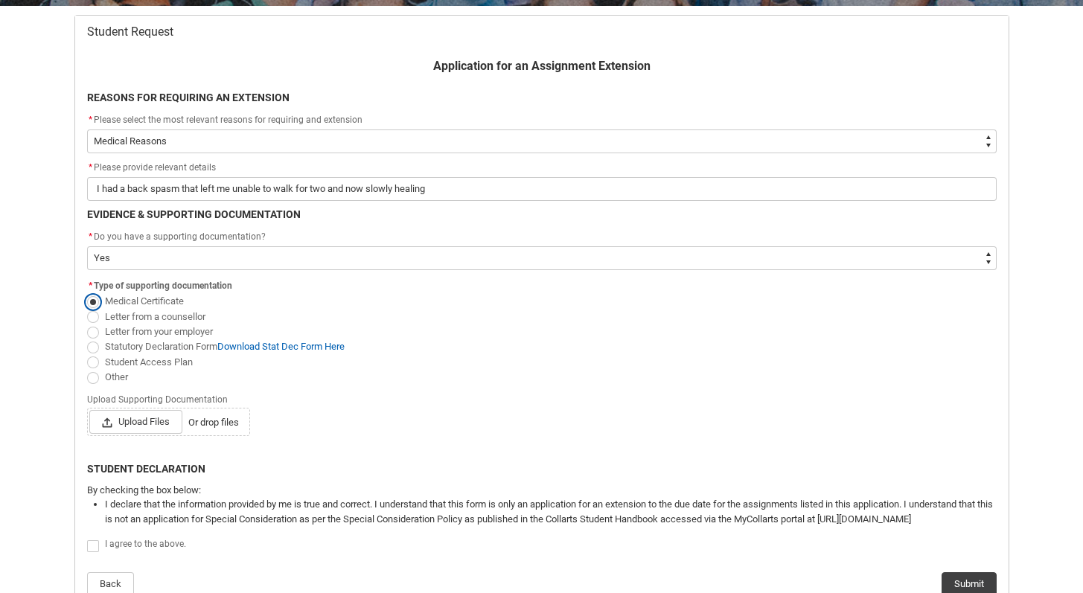
scroll to position [302, 0]
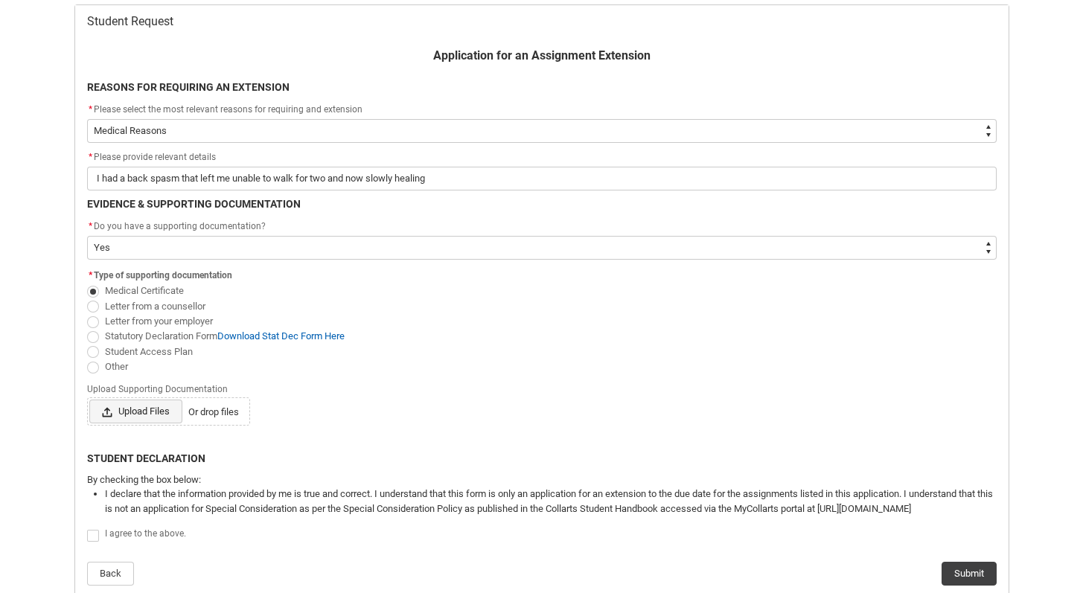
click at [150, 407] on span "Upload Files" at bounding box center [135, 412] width 93 height 24
click at [89, 400] on input "Upload Files Or drop files" at bounding box center [89, 399] width 1 height 1
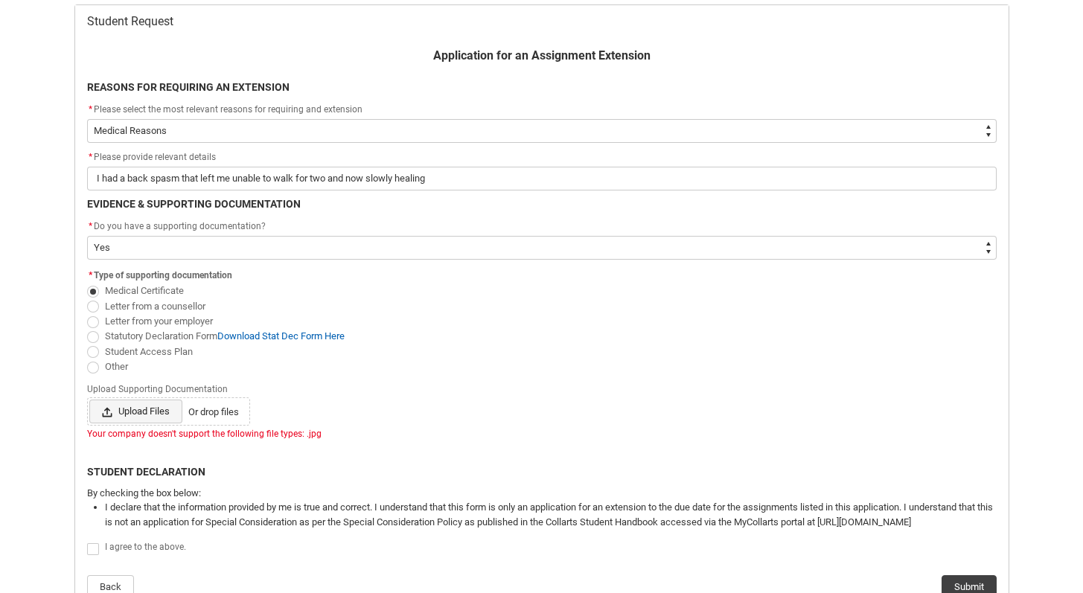
click at [155, 416] on span "Upload Files" at bounding box center [135, 412] width 93 height 24
click at [89, 400] on input "Upload Files Or drop files" at bounding box center [89, 399] width 1 height 1
click at [147, 419] on span "Upload Files" at bounding box center [135, 412] width 93 height 24
click at [89, 400] on input "Upload Files Or drop files" at bounding box center [89, 399] width 1 height 1
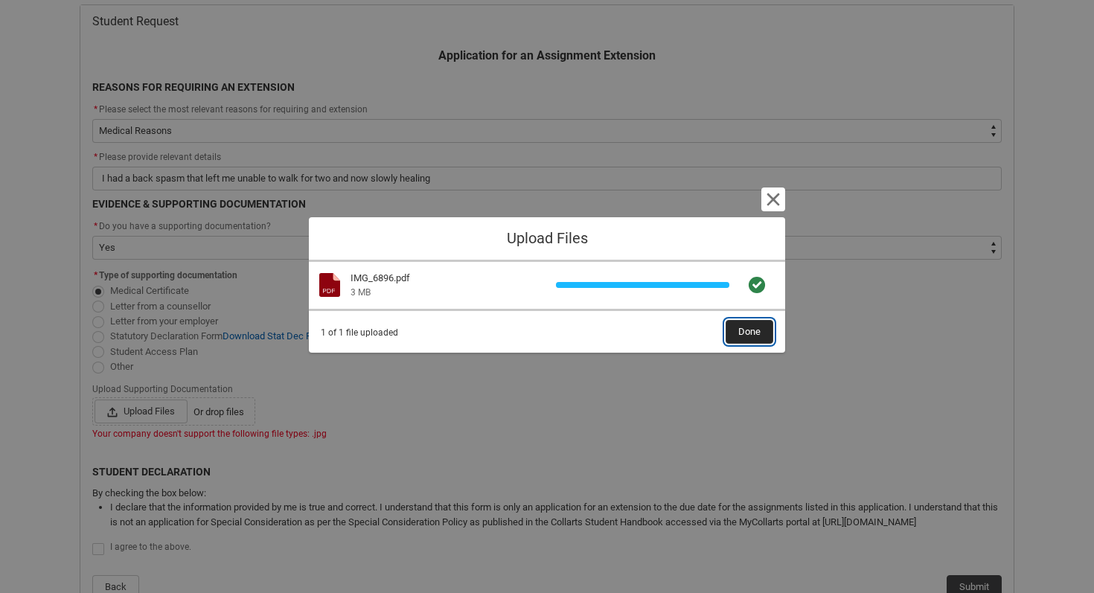
click at [744, 340] on span "Done" at bounding box center [749, 332] width 22 height 22
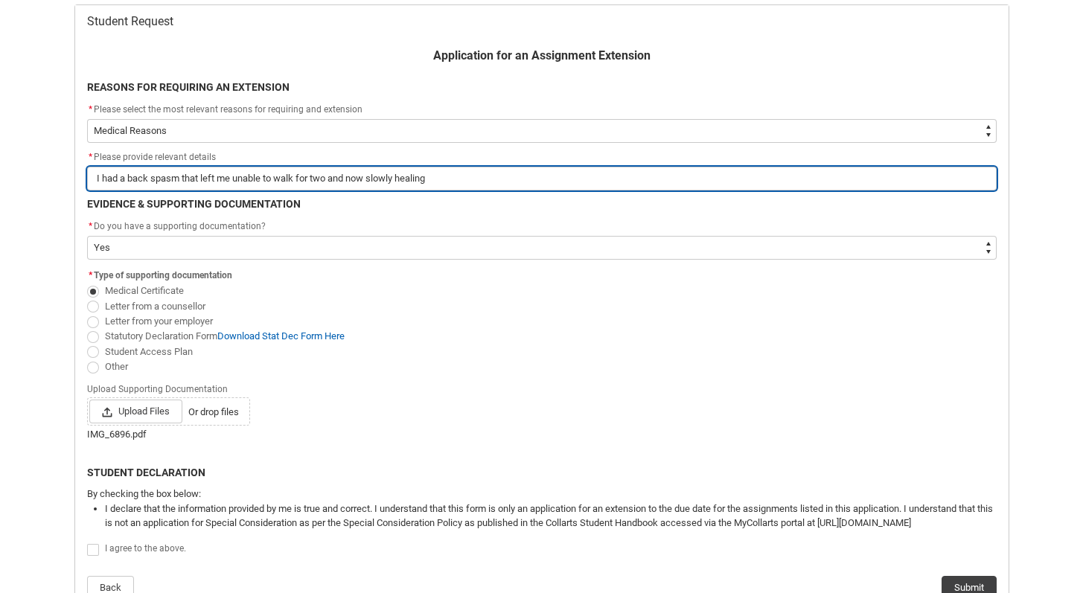
click at [496, 189] on input "I had a back spasm that left me unable to walk for two and now slowly healing" at bounding box center [542, 179] width 910 height 24
drag, startPoint x: 646, startPoint y: 174, endPoint x: 0, endPoint y: 180, distance: 646.1
click at [0, 180] on div "Skip to Main Content Collarts Education Community Home New Enrolment Applicatio…" at bounding box center [541, 307] width 1083 height 1219
click at [649, 177] on input "I had a back spasm that left me unable to walk for two and now slowly healing a…" at bounding box center [542, 179] width 910 height 24
drag, startPoint x: 668, startPoint y: 177, endPoint x: 0, endPoint y: 178, distance: 667.7
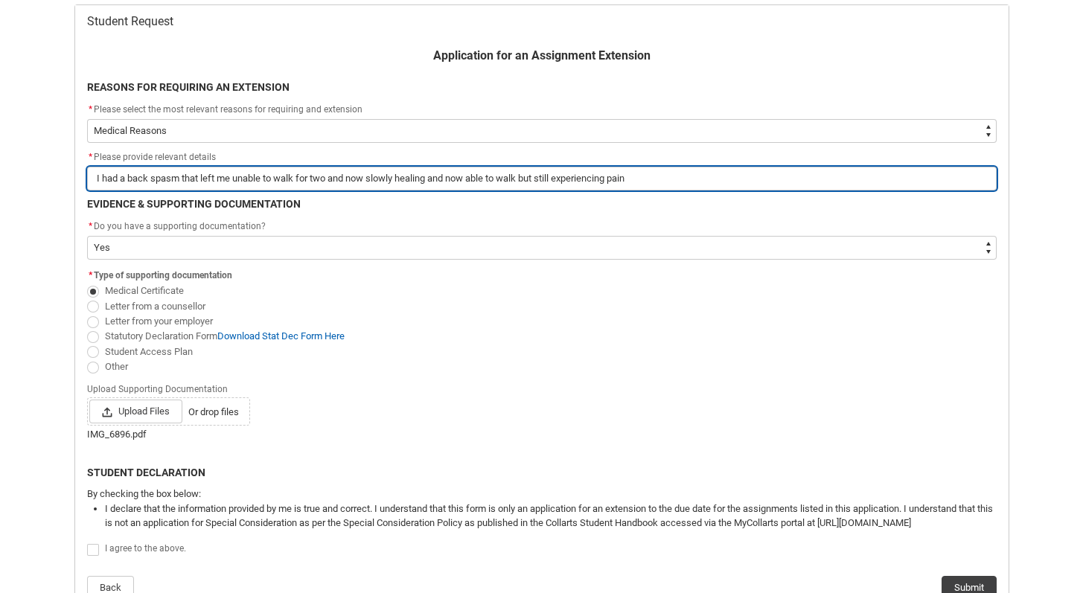
click at [0, 179] on div "Skip to Main Content Collarts Education Community Home New Enrolment Applicatio…" at bounding box center [541, 307] width 1083 height 1219
paste input "recently experienced a back spasm that left me unable to walk for two days, and…"
drag, startPoint x: 928, startPoint y: 178, endPoint x: 817, endPoint y: 174, distance: 111.7
click at [817, 174] on input "I recently experienced a back spasm that left me unable to walk for two days, a…" at bounding box center [542, 179] width 910 height 24
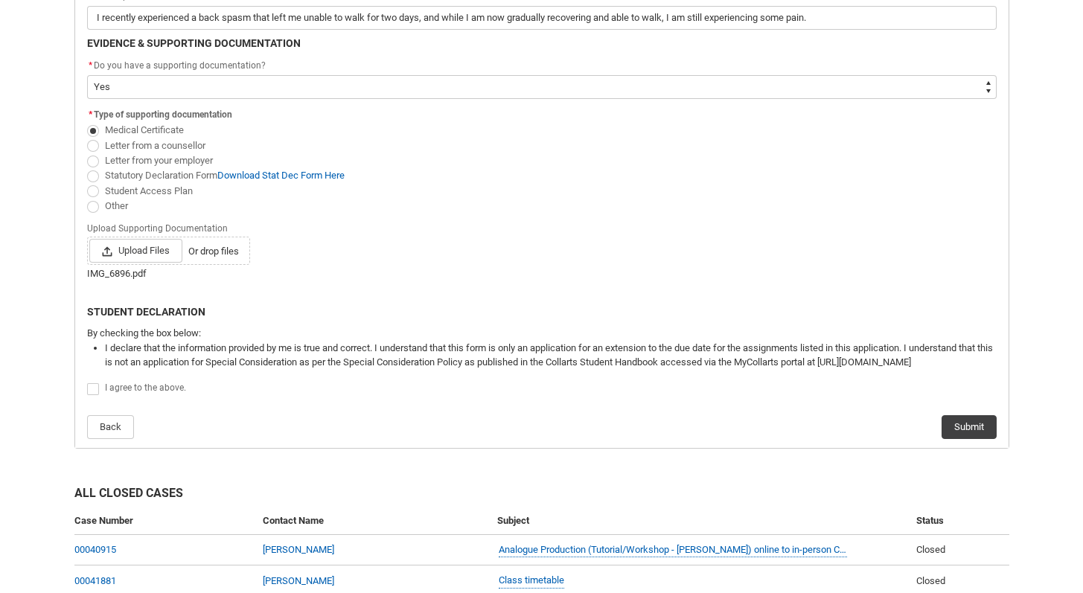
click at [98, 388] on span "Redu_Student_Request flow" at bounding box center [93, 389] width 12 height 12
click at [87, 382] on input "Redu_Student_Request flow" at bounding box center [86, 381] width 1 height 1
click at [94, 391] on span "Redu_Student_Request flow" at bounding box center [93, 389] width 12 height 12
click at [87, 382] on input "Redu_Student_Request flow" at bounding box center [86, 381] width 1 height 1
click at [96, 389] on span "Redu_Student_Request flow" at bounding box center [93, 389] width 12 height 12
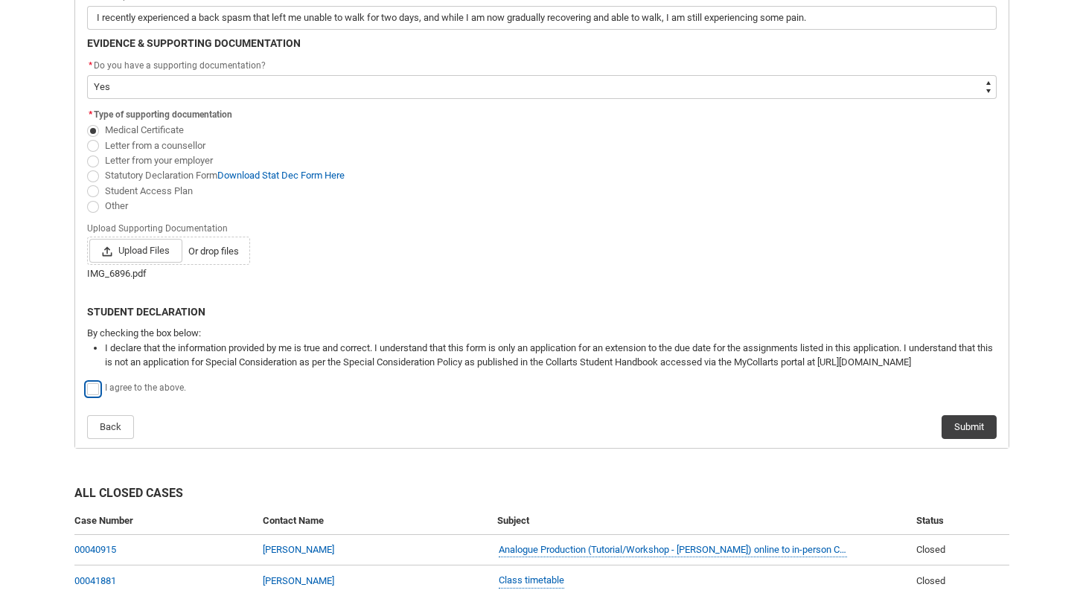
click at [87, 382] on input "Redu_Student_Request flow" at bounding box center [86, 381] width 1 height 1
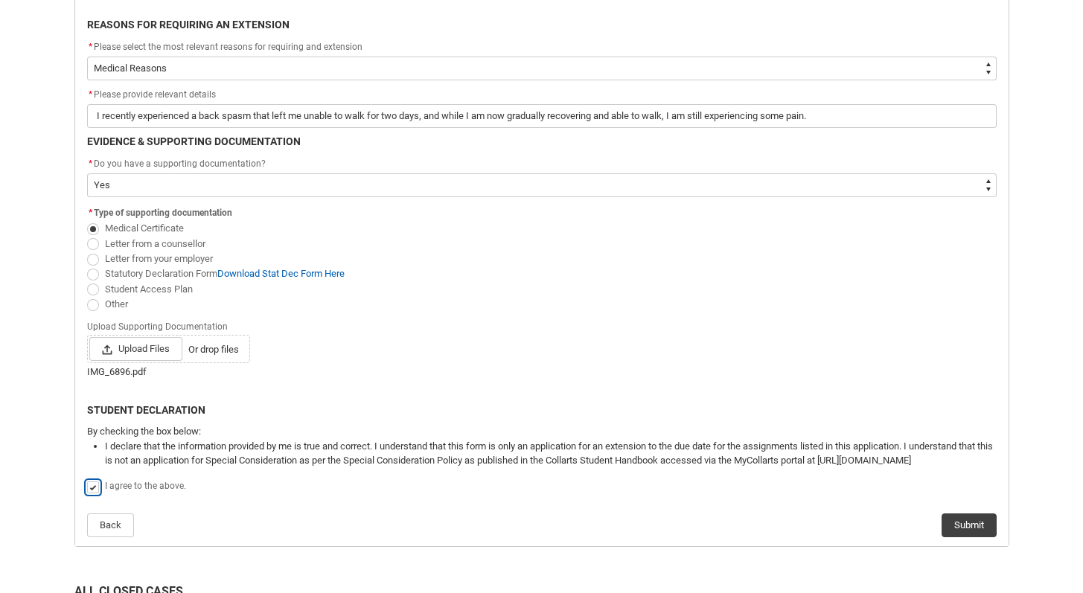
scroll to position [343, 0]
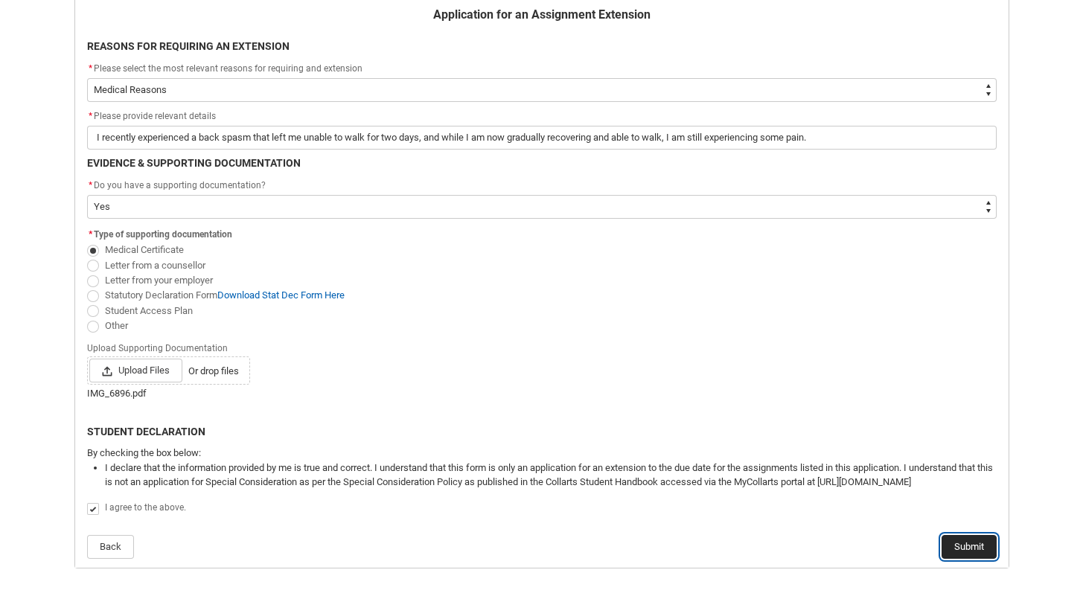
click at [972, 540] on button "Submit" at bounding box center [969, 547] width 55 height 24
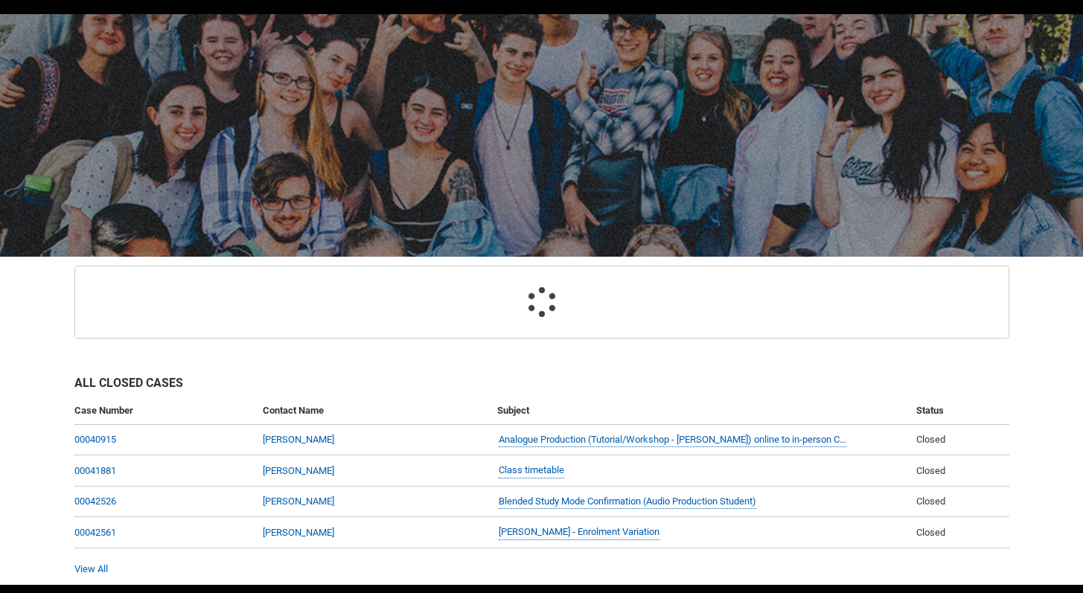
scroll to position [136, 0]
